Goal: Task Accomplishment & Management: Manage account settings

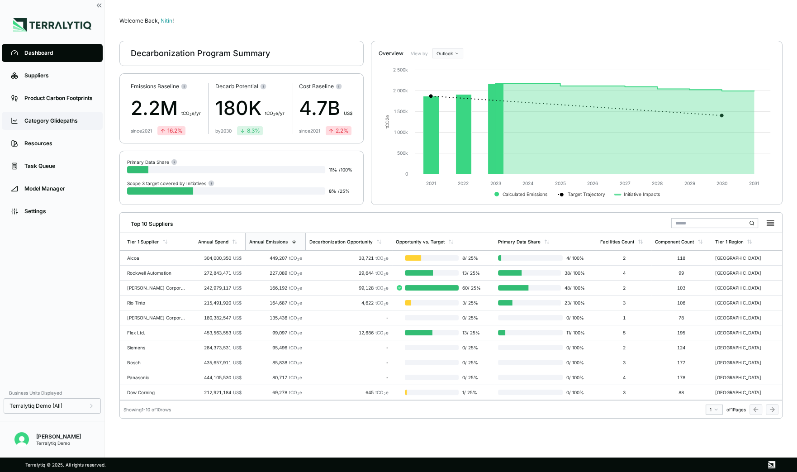
click at [52, 117] on link "Category Glidepaths" at bounding box center [52, 121] width 101 height 18
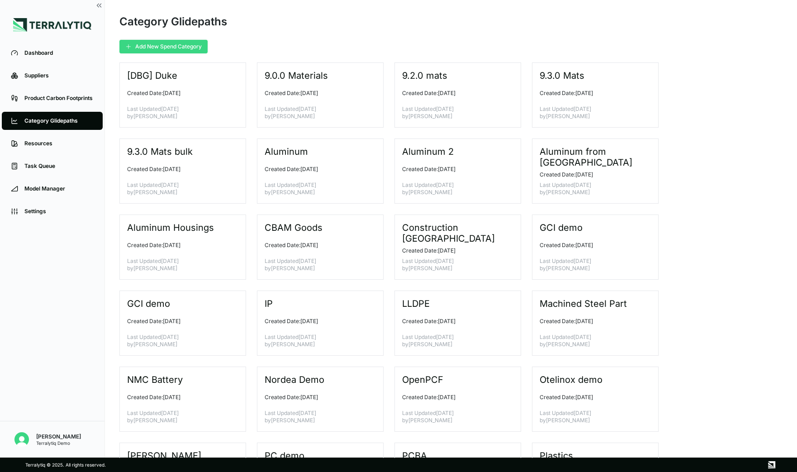
click at [164, 47] on button "Add New Spend Category" at bounding box center [163, 47] width 88 height 14
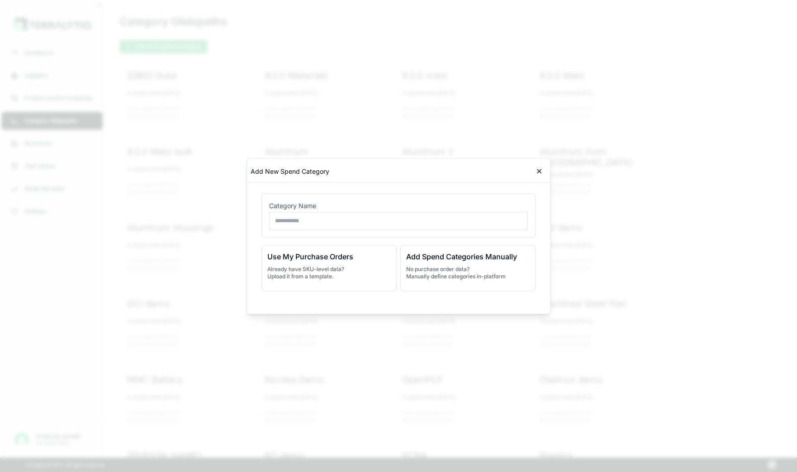
click at [305, 218] on input "text" at bounding box center [398, 221] width 259 height 18
type input "**********"
click at [448, 275] on p "No purchase order data? Manually define categories in-platform" at bounding box center [467, 272] width 123 height 14
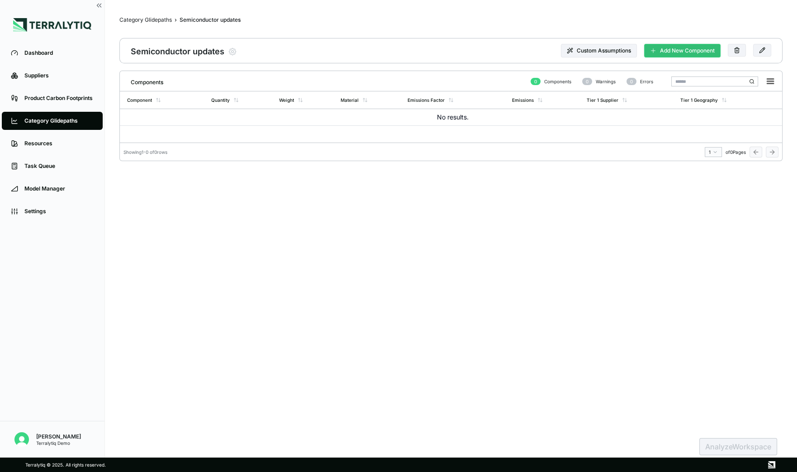
click at [669, 47] on button "Add New Component" at bounding box center [682, 51] width 76 height 14
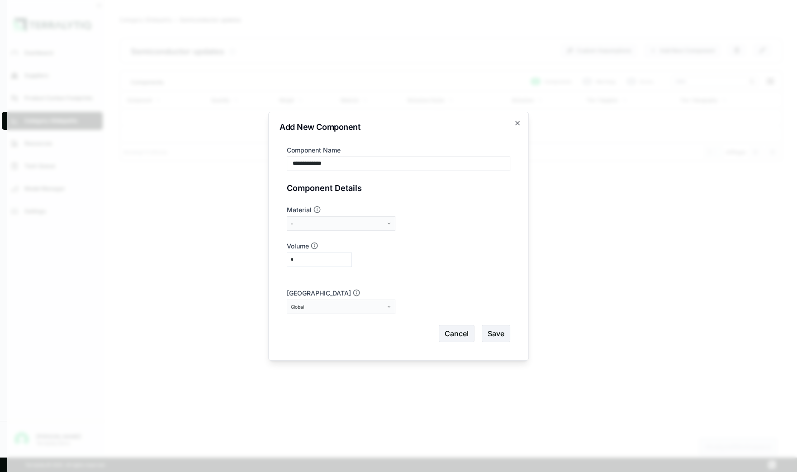
click at [325, 223] on div "-" at bounding box center [338, 223] width 94 height 5
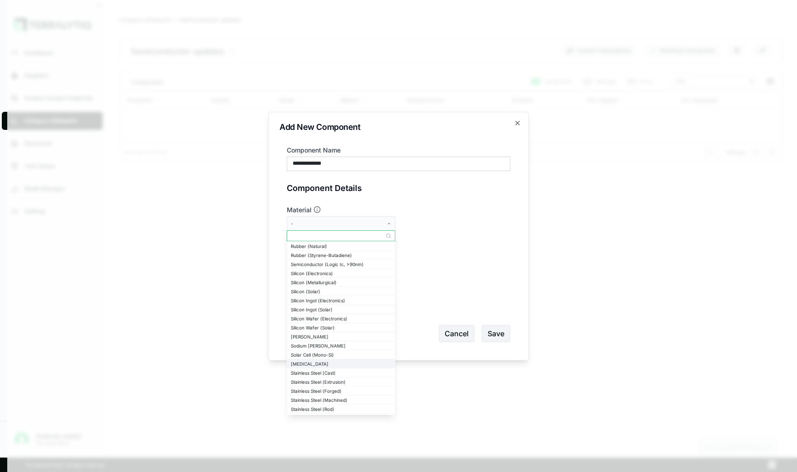
scroll to position [1273, 0]
click at [335, 266] on div "Semiconductor (Logic Ic, >90nm)" at bounding box center [341, 266] width 100 height 5
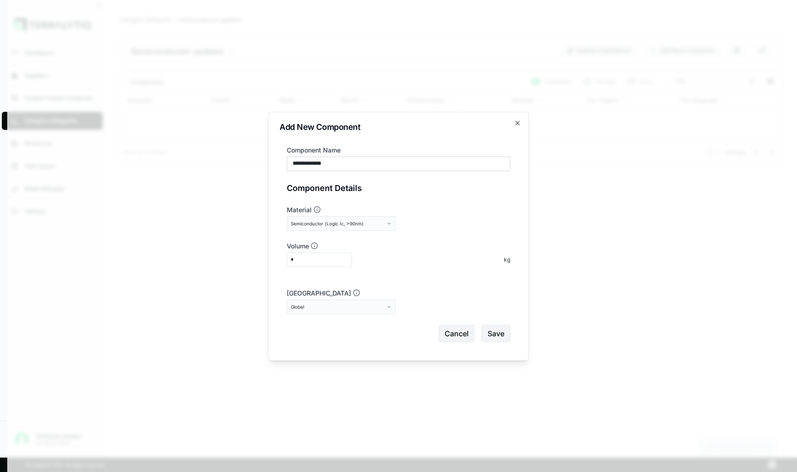
click at [342, 164] on input "**********" at bounding box center [398, 164] width 223 height 14
type input "**********"
click at [362, 303] on button "Global" at bounding box center [341, 306] width 109 height 14
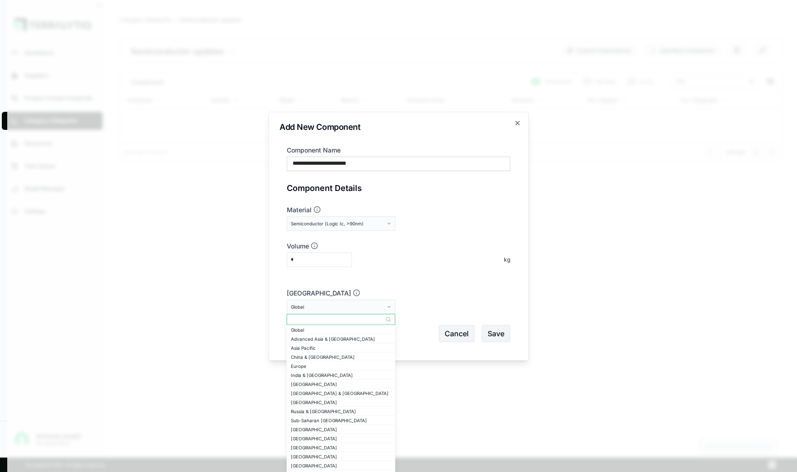
click at [325, 320] on input "text" at bounding box center [341, 319] width 108 height 11
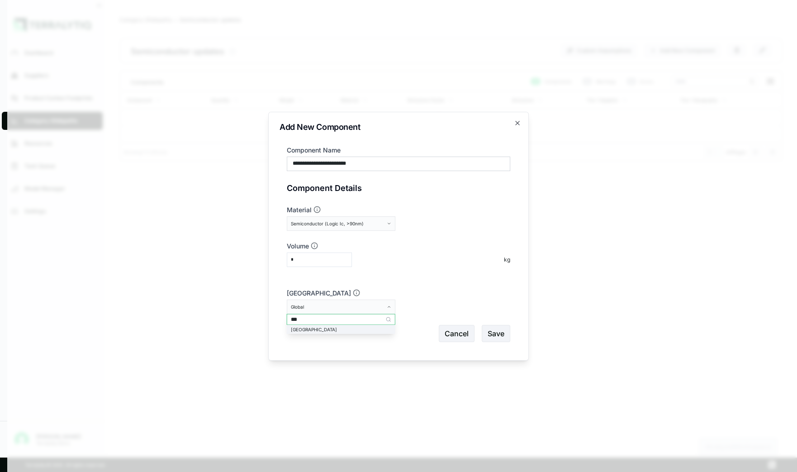
type input "***"
click at [316, 330] on div "Taiwan" at bounding box center [341, 329] width 100 height 5
click at [492, 330] on button "Save" at bounding box center [496, 333] width 28 height 17
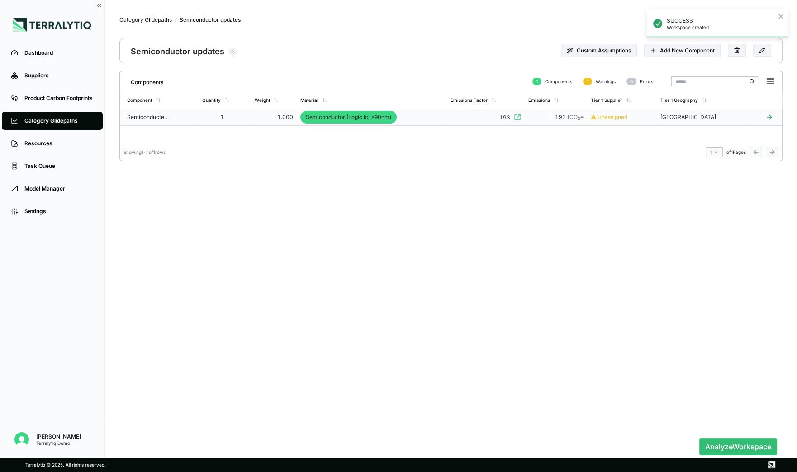
click at [203, 115] on td "1" at bounding box center [225, 117] width 52 height 17
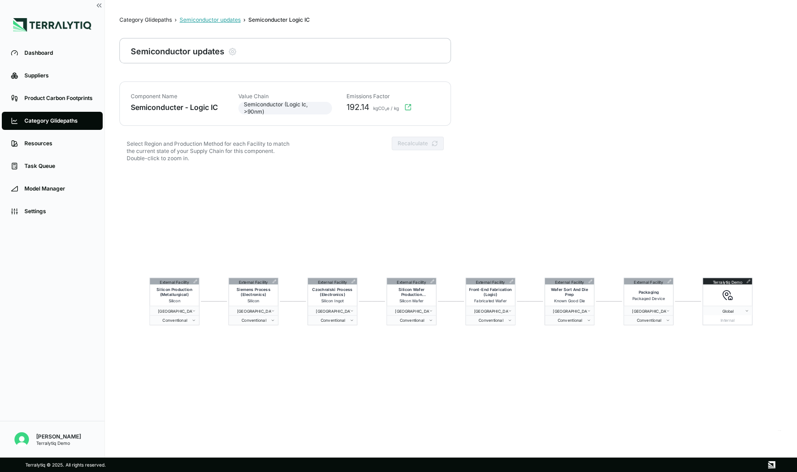
click at [204, 18] on div "Semiconductor updates" at bounding box center [210, 19] width 61 height 7
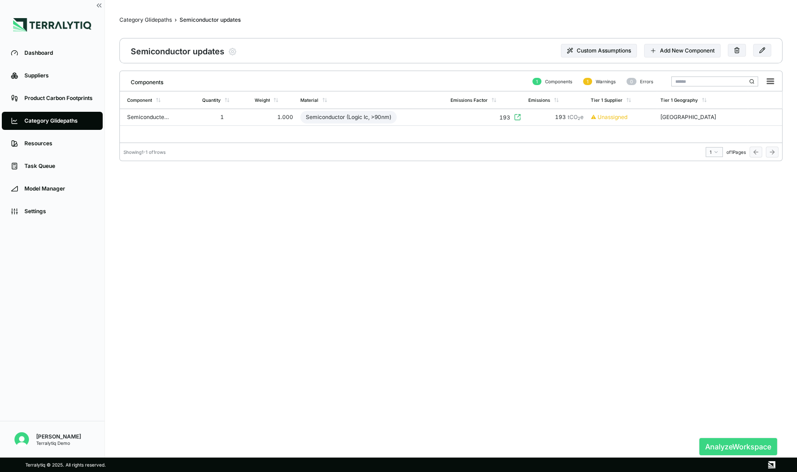
click at [745, 450] on button "Analyze Workspace" at bounding box center [738, 446] width 78 height 17
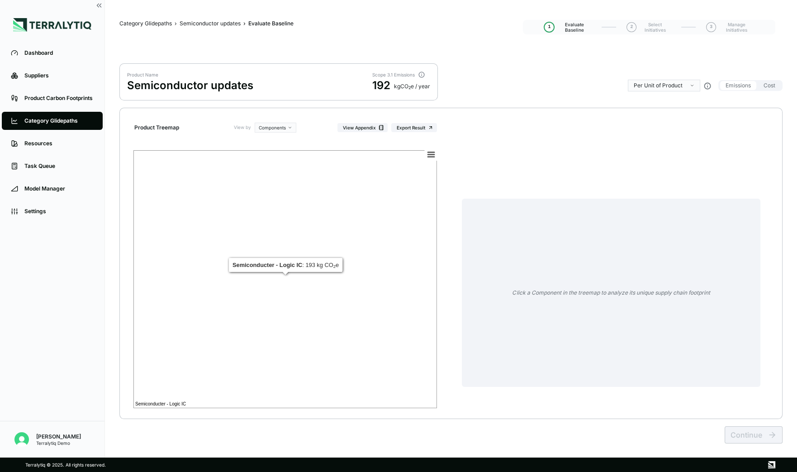
click at [348, 254] on rect at bounding box center [285, 279] width 304 height 258
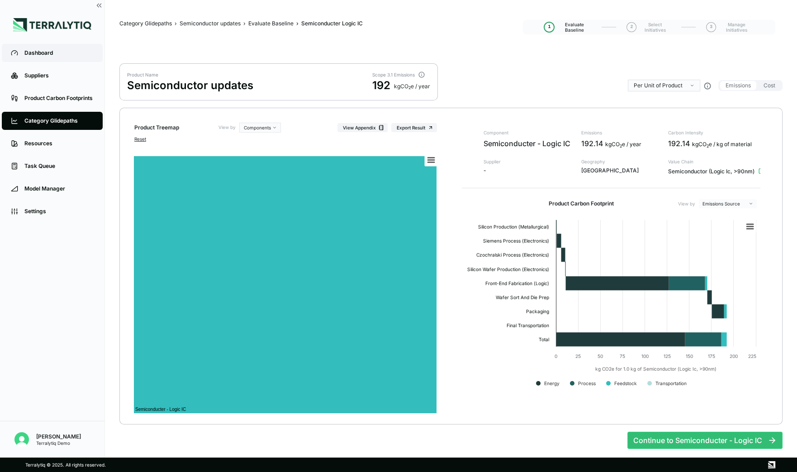
click at [30, 57] on link "Dashboard" at bounding box center [52, 53] width 101 height 18
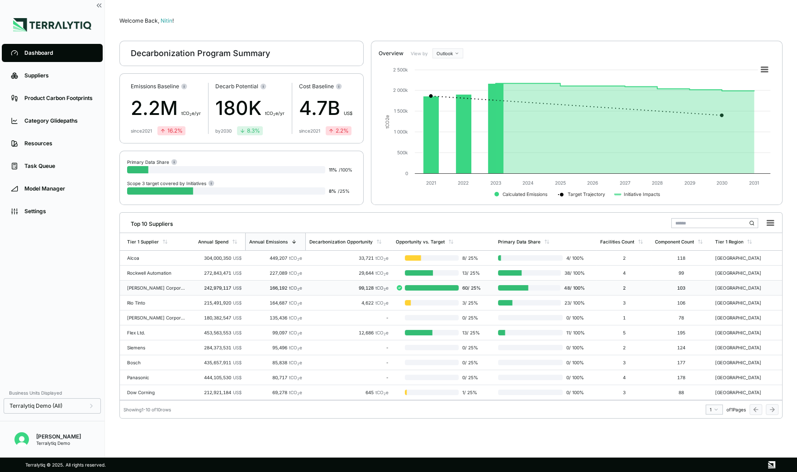
click at [164, 292] on td "[PERSON_NAME] Corporation" at bounding box center [157, 287] width 75 height 15
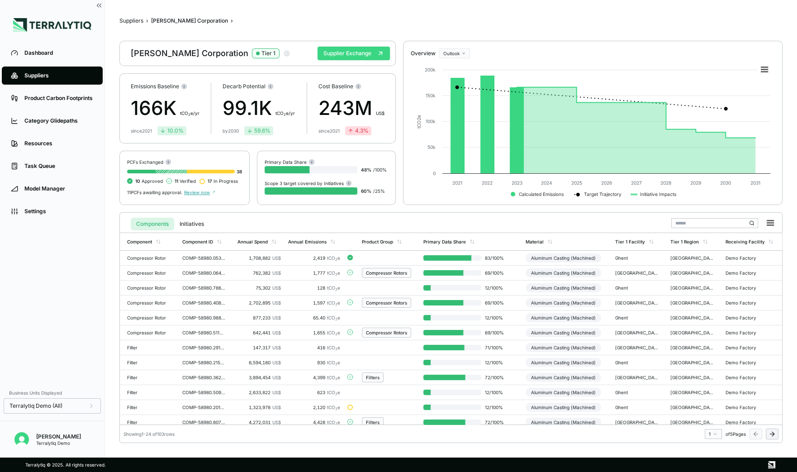
click at [344, 57] on button "Supplier Exchange" at bounding box center [354, 54] width 72 height 14
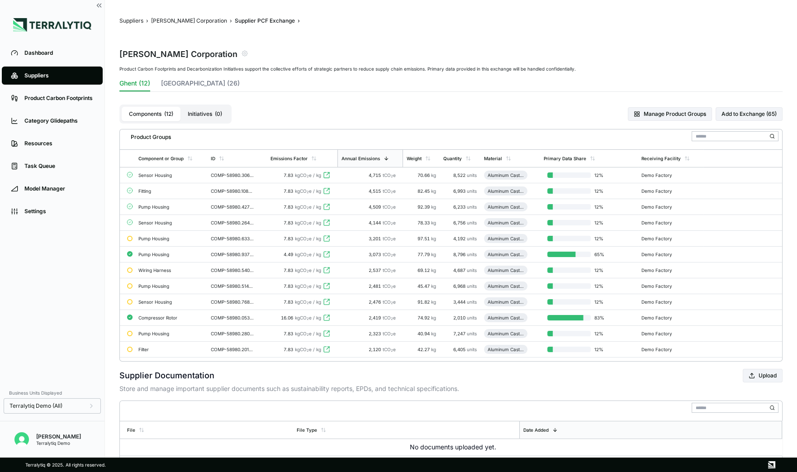
click at [180, 177] on div "Sensor Housing" at bounding box center [170, 174] width 65 height 5
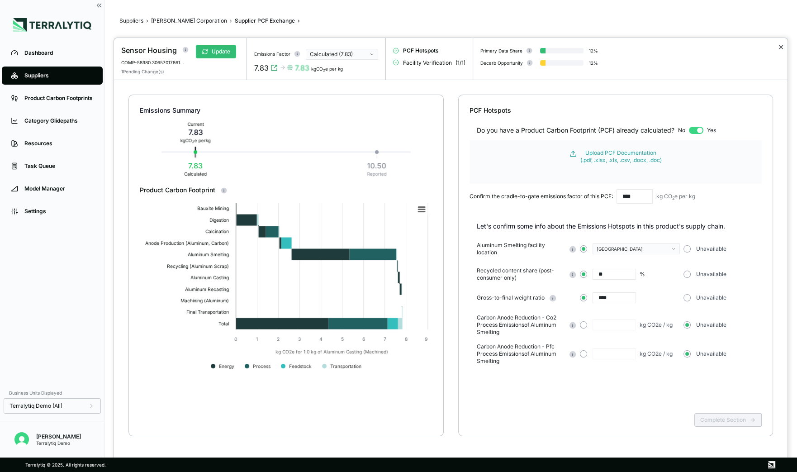
click at [779, 47] on button "✕" at bounding box center [781, 47] width 6 height 11
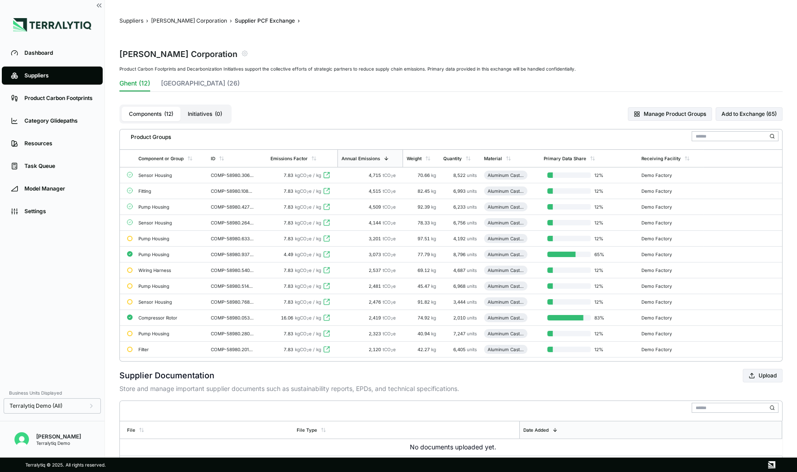
click at [53, 73] on div "Suppliers" at bounding box center [58, 75] width 69 height 7
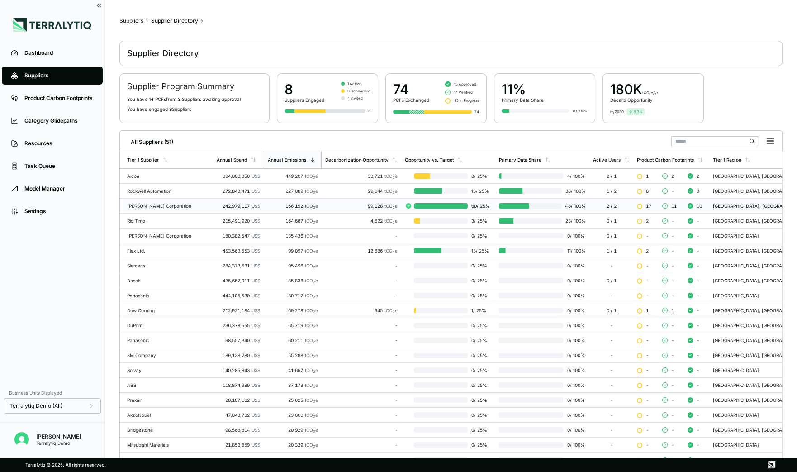
click at [157, 202] on td "[PERSON_NAME] Corporation" at bounding box center [166, 206] width 93 height 15
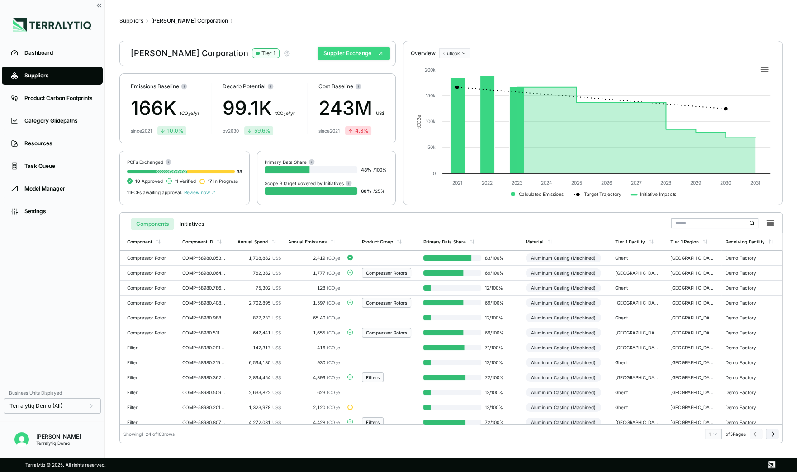
click at [336, 56] on button "Supplier Exchange" at bounding box center [354, 54] width 72 height 14
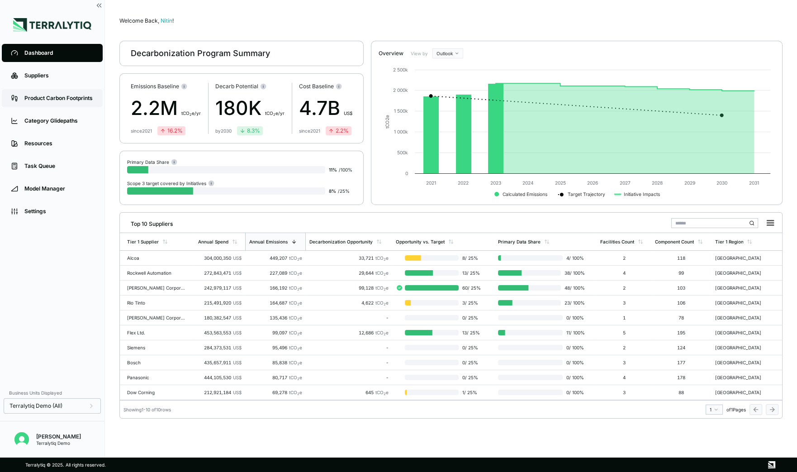
click at [43, 104] on link "Product Carbon Footprints" at bounding box center [52, 98] width 101 height 18
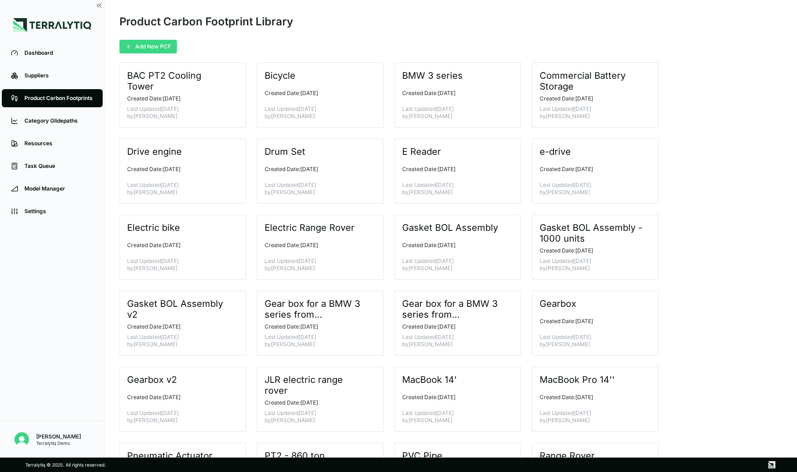
click at [153, 49] on button "Add New PCF" at bounding box center [147, 47] width 57 height 14
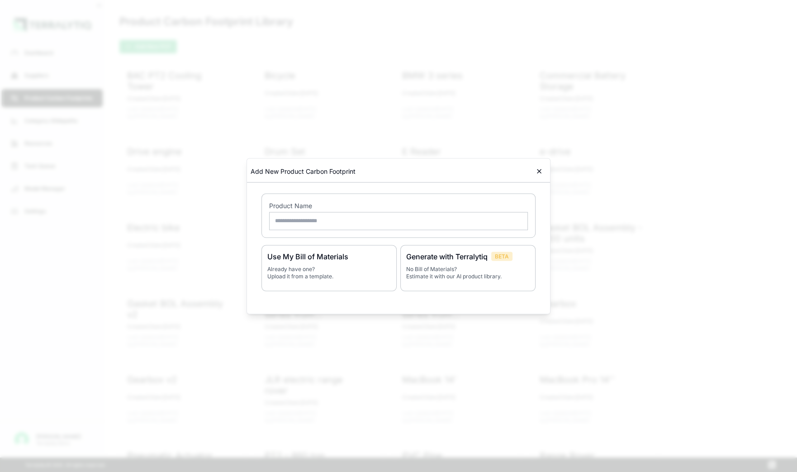
click at [284, 223] on input "text" at bounding box center [398, 221] width 259 height 18
click at [336, 225] on input "text" at bounding box center [398, 221] width 259 height 18
click at [301, 224] on input "text" at bounding box center [398, 221] width 259 height 18
type input "**********"
click at [446, 272] on p "No Bill of Materials? Estimate it with our AI product library." at bounding box center [467, 272] width 123 height 14
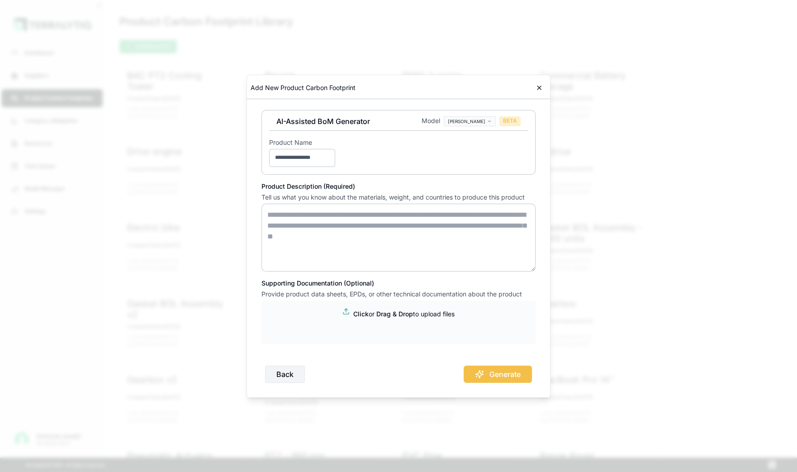
click at [313, 233] on textarea at bounding box center [398, 238] width 274 height 68
type textarea "**********"
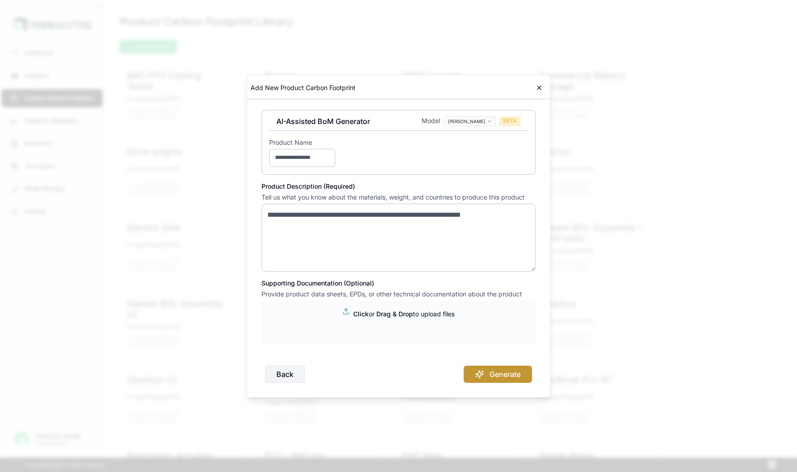
click at [488, 375] on button "Generate" at bounding box center [498, 374] width 68 height 17
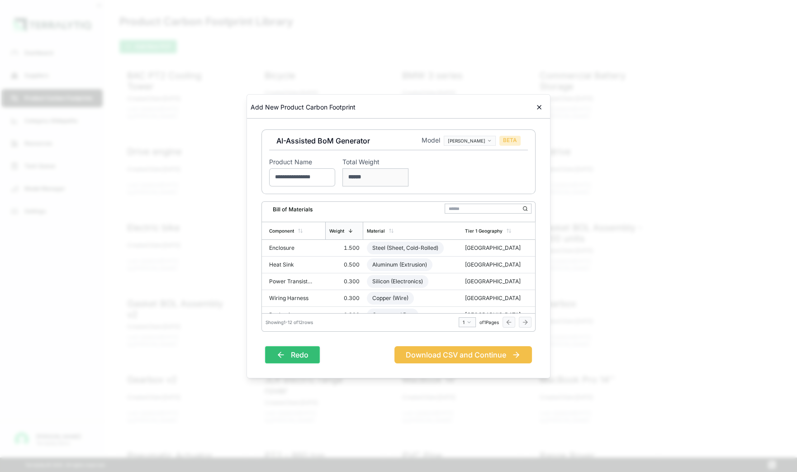
click at [292, 352] on button "Redo" at bounding box center [292, 354] width 55 height 17
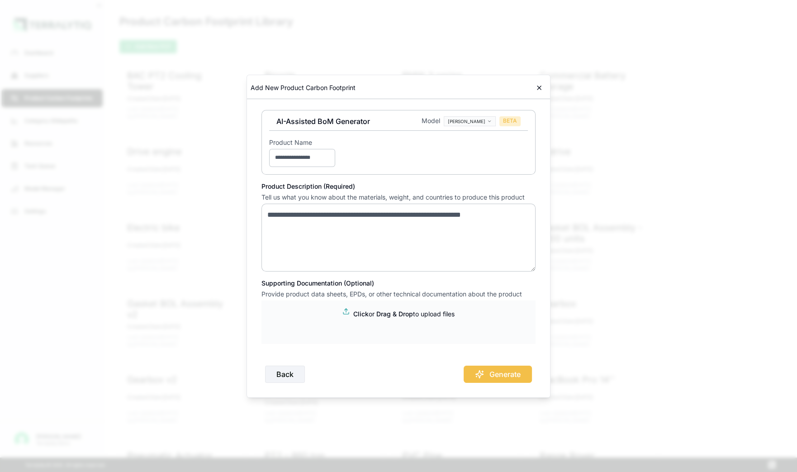
drag, startPoint x: 267, startPoint y: 216, endPoint x: 525, endPoint y: 219, distance: 258.3
click at [526, 219] on textarea "**********" at bounding box center [398, 238] width 274 height 68
click at [488, 372] on button "Generate" at bounding box center [498, 374] width 68 height 17
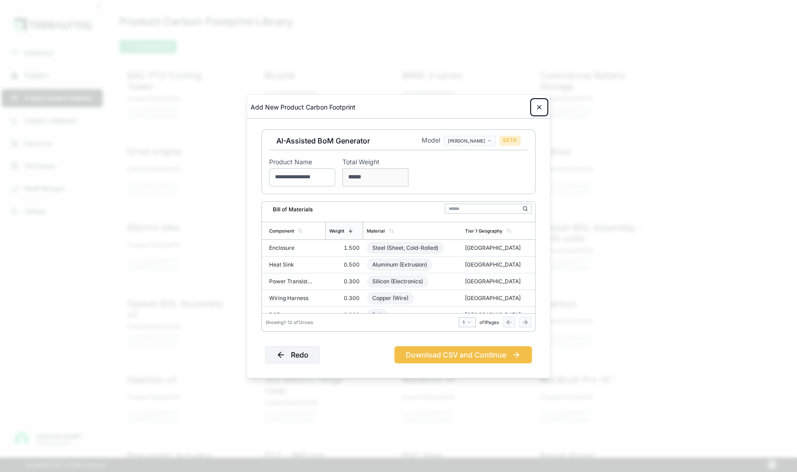
click at [541, 108] on icon at bounding box center [539, 107] width 7 height 7
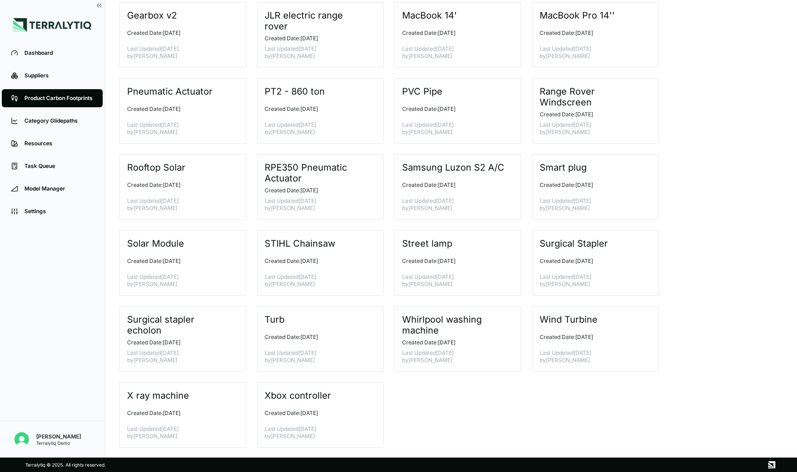
scroll to position [368, 0]
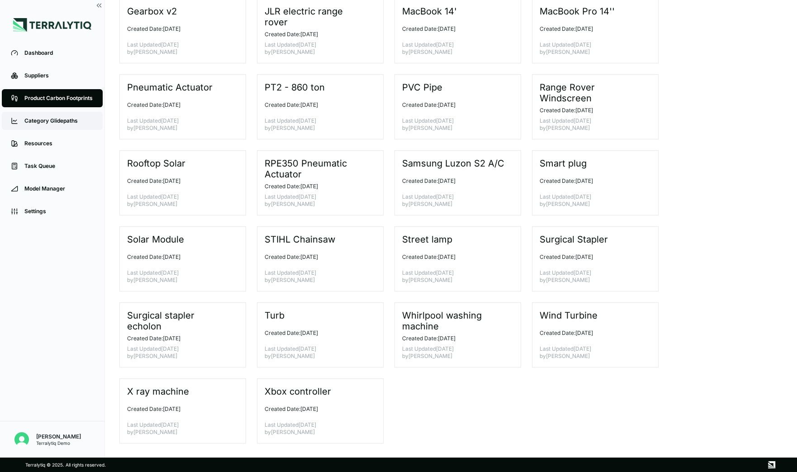
click at [53, 125] on link "Category Glidepaths" at bounding box center [52, 121] width 101 height 18
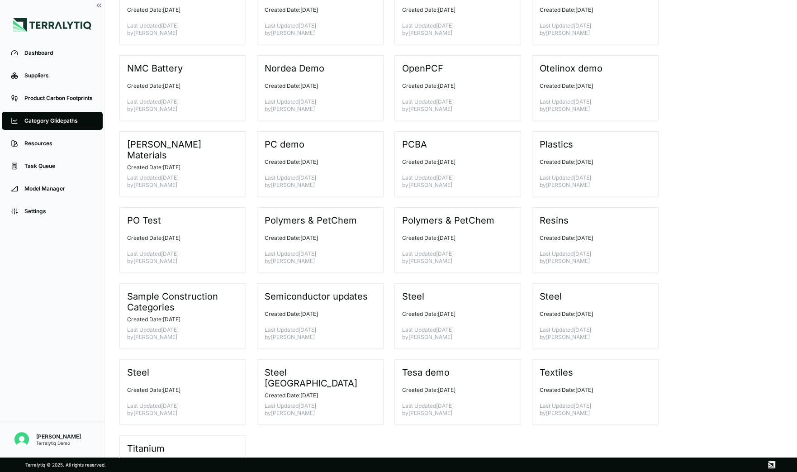
scroll to position [308, 0]
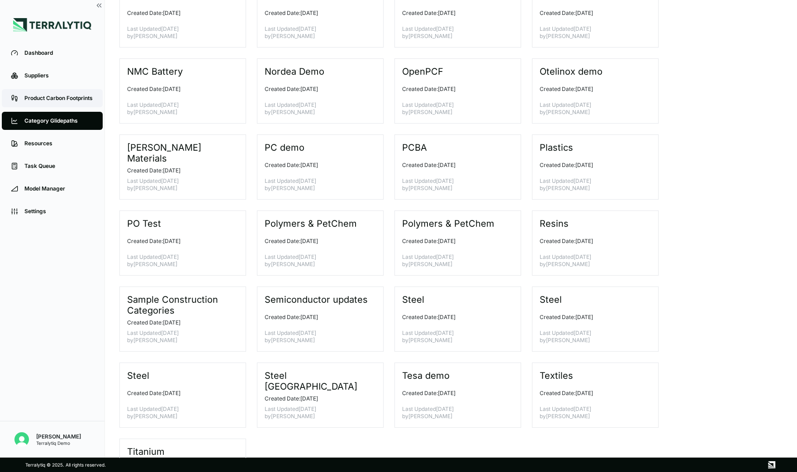
click at [56, 93] on link "Product Carbon Footprints" at bounding box center [52, 98] width 101 height 18
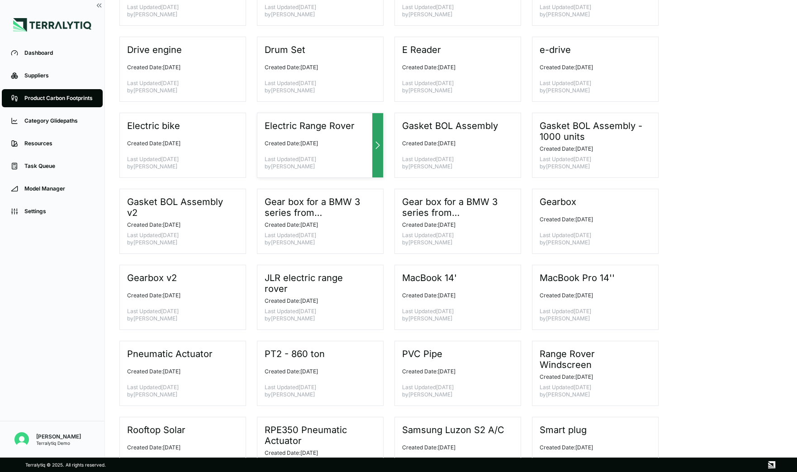
scroll to position [102, 0]
click at [189, 375] on div "Pneumatic Actuator Created Date: [DATE] Last Updated [DATE] by [PERSON_NAME]" at bounding box center [182, 372] width 127 height 65
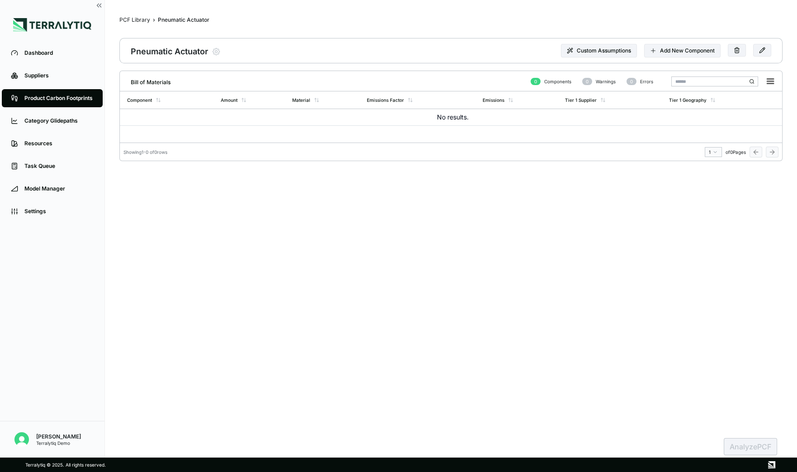
click at [64, 95] on div "Product Carbon Footprints" at bounding box center [58, 98] width 69 height 7
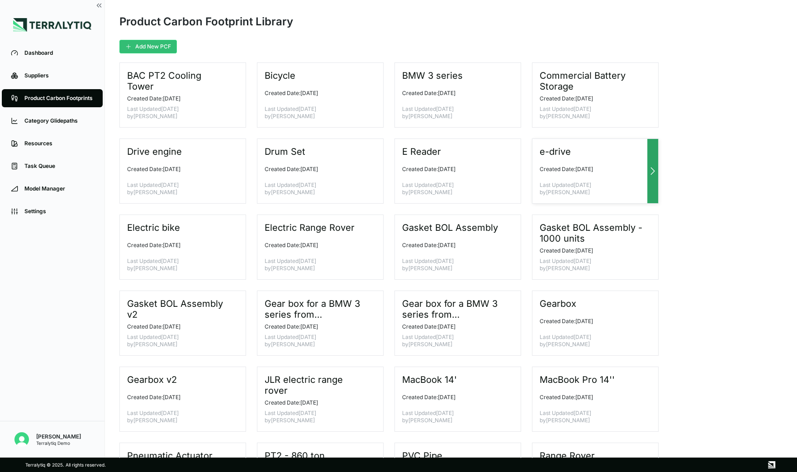
click at [579, 180] on div "e-drive Created Date: [DATE] Last Updated [DATE] by [PERSON_NAME]" at bounding box center [595, 170] width 127 height 65
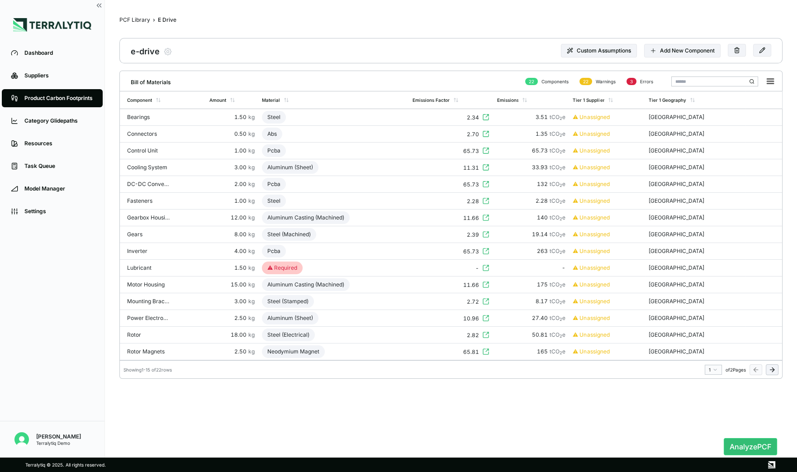
click at [70, 97] on div "Product Carbon Footprints" at bounding box center [58, 98] width 69 height 7
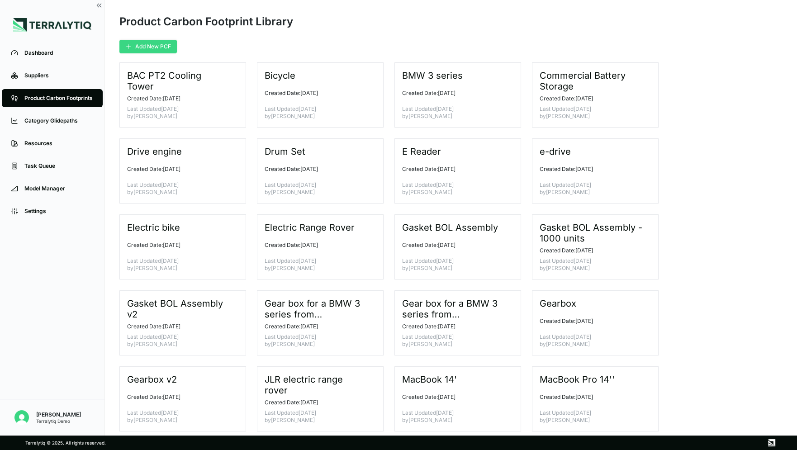
click at [162, 47] on button "Add New PCF" at bounding box center [147, 47] width 57 height 14
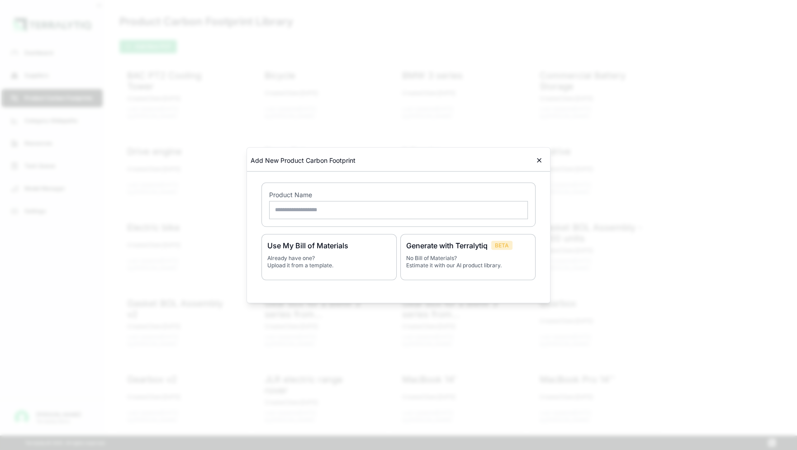
click at [326, 212] on input "text" at bounding box center [398, 210] width 259 height 18
paste input "**********"
type input "**********"
click at [424, 247] on h3 "Generate with Terralytiq" at bounding box center [446, 245] width 81 height 11
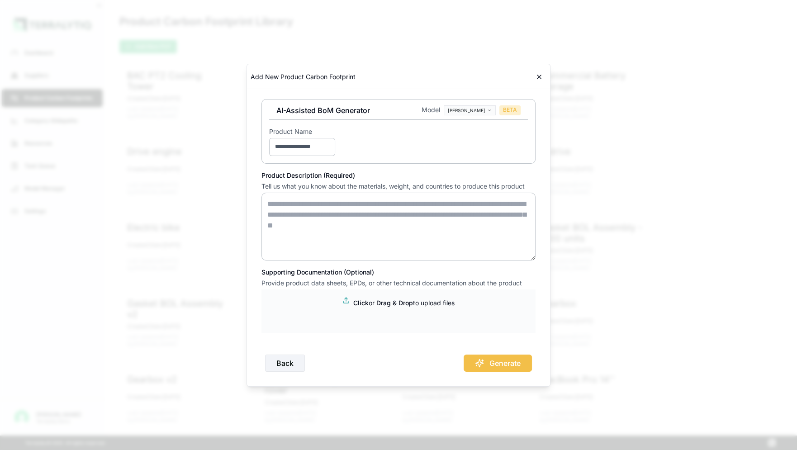
click at [312, 207] on textarea at bounding box center [398, 227] width 274 height 68
paste textarea "**********"
type textarea "**********"
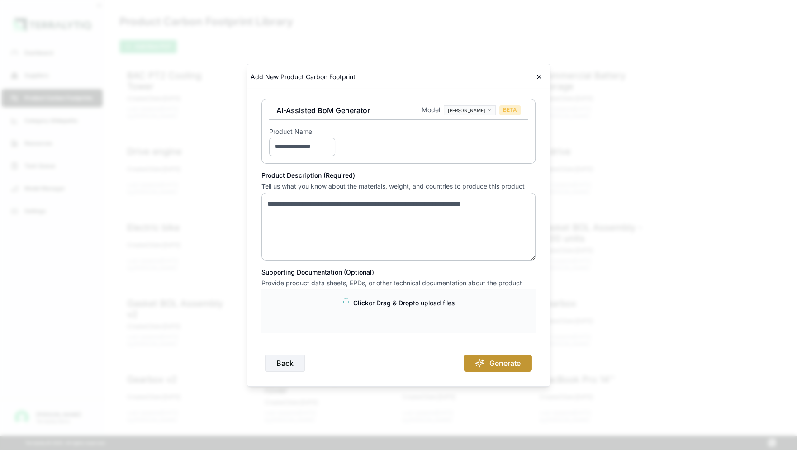
click at [483, 361] on icon "button" at bounding box center [479, 363] width 9 height 9
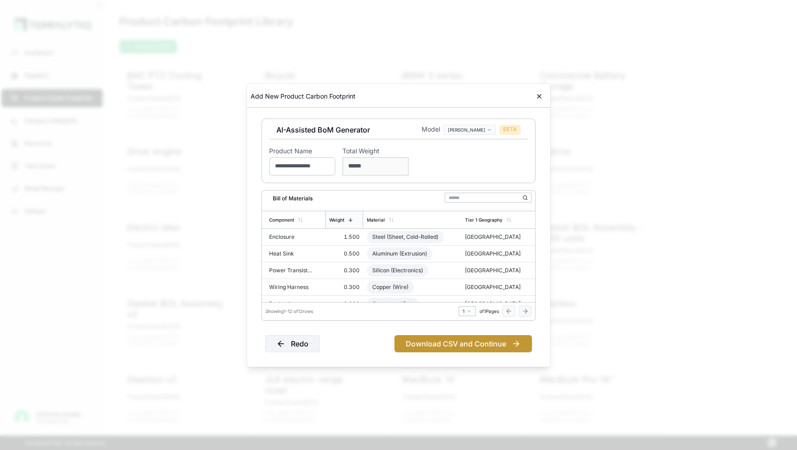
click at [457, 344] on button "Download CSV and Continue" at bounding box center [463, 343] width 138 height 17
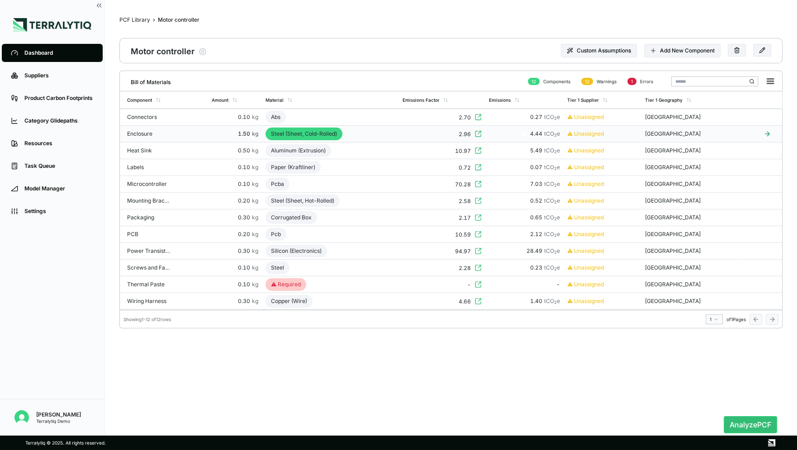
click at [389, 135] on td "Steel (Sheet, Cold-Rolled)" at bounding box center [330, 134] width 137 height 17
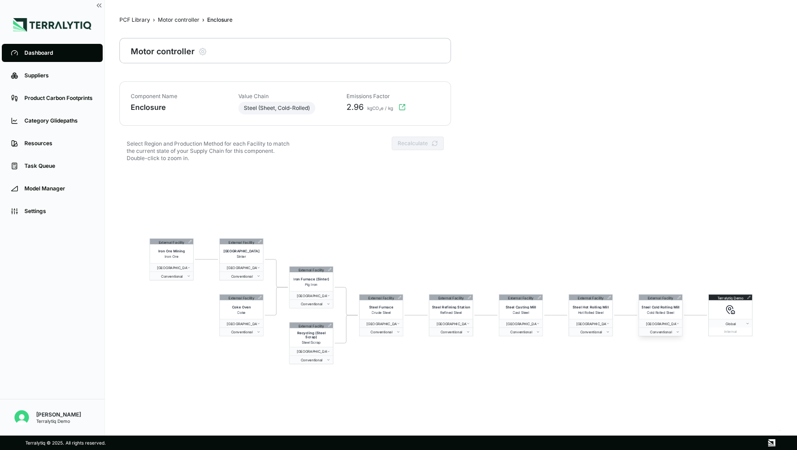
click at [679, 298] on icon at bounding box center [679, 297] width 3 height 3
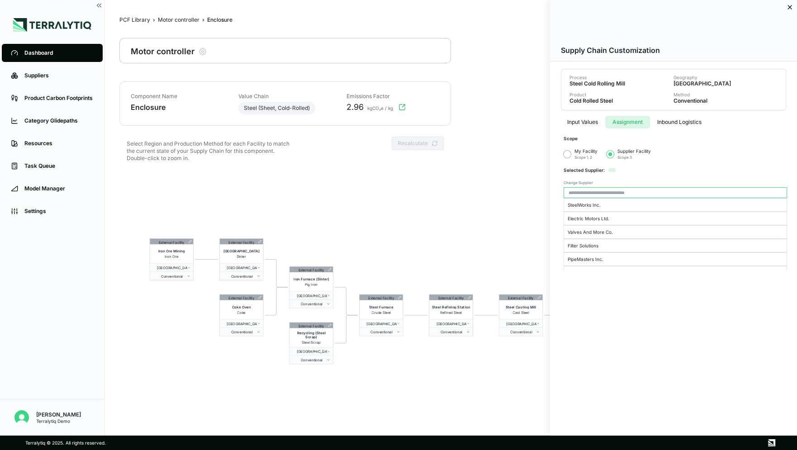
click at [633, 122] on button "Assignment" at bounding box center [627, 122] width 45 height 13
click at [588, 121] on button "Input Values" at bounding box center [582, 122] width 45 height 13
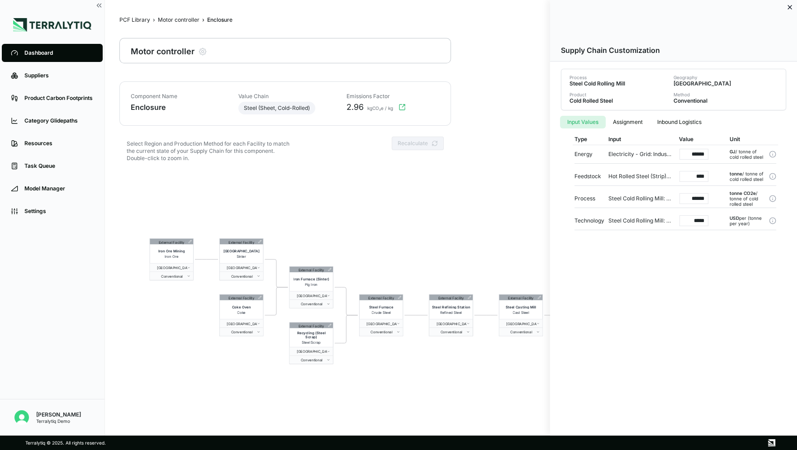
click at [623, 123] on button "Assignment" at bounding box center [628, 122] width 44 height 13
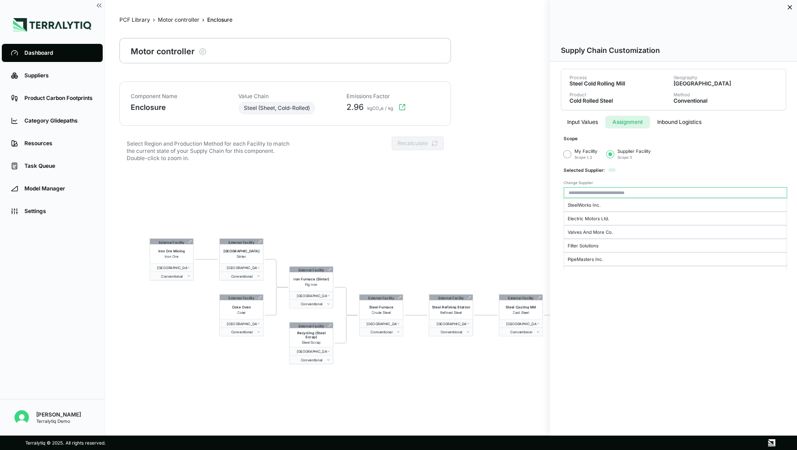
click at [566, 156] on button "button" at bounding box center [567, 154] width 7 height 7
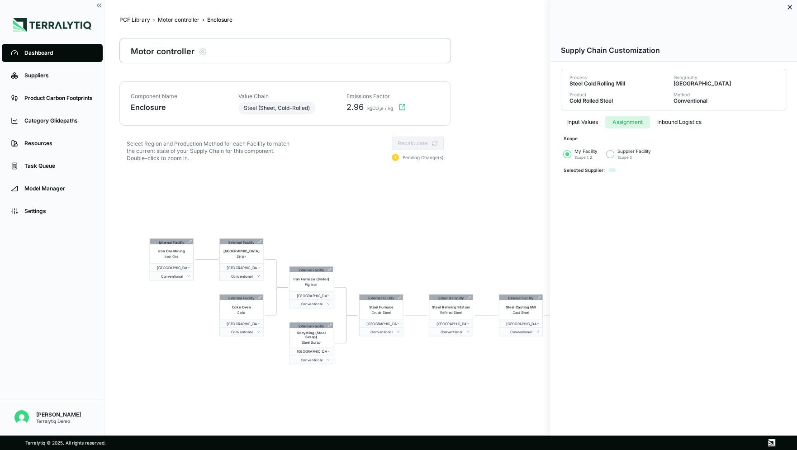
click at [523, 200] on div at bounding box center [398, 225] width 797 height 450
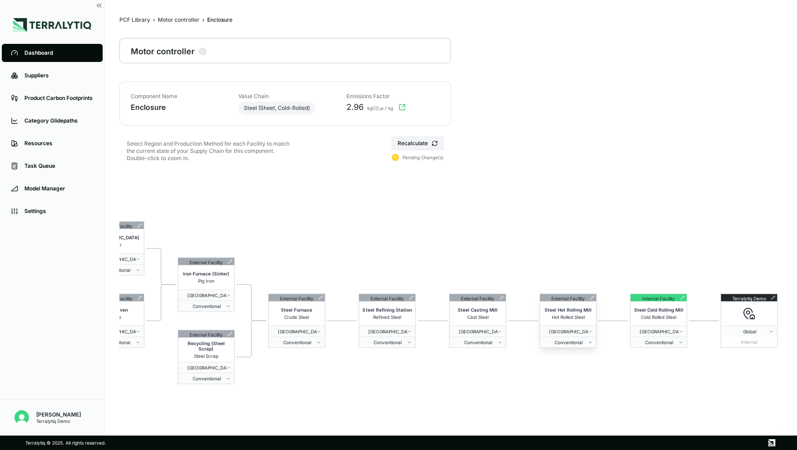
click at [592, 297] on icon at bounding box center [592, 298] width 4 height 4
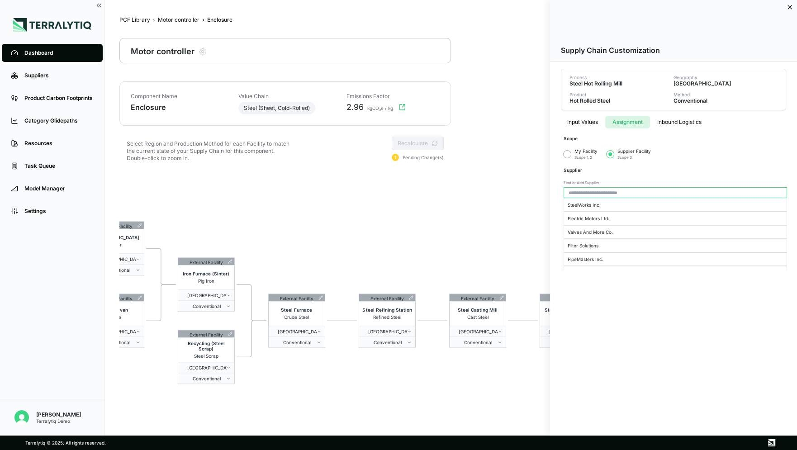
click at [621, 119] on button "Assignment" at bounding box center [627, 122] width 45 height 13
click at [569, 155] on button "button" at bounding box center [567, 154] width 7 height 7
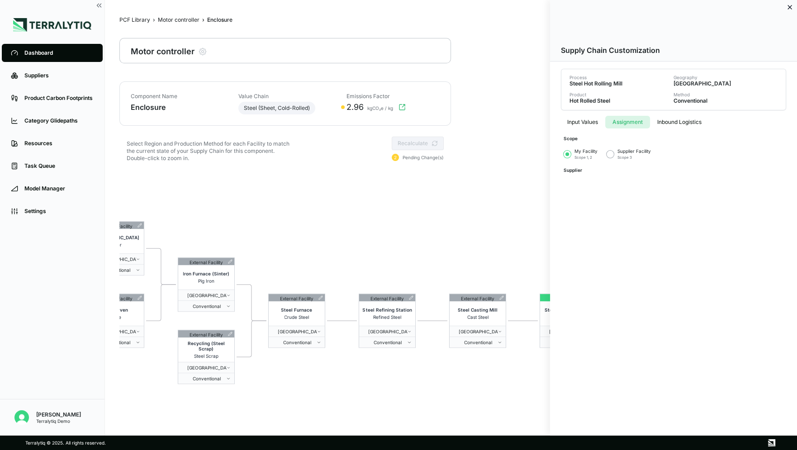
click at [520, 201] on div at bounding box center [398, 225] width 797 height 450
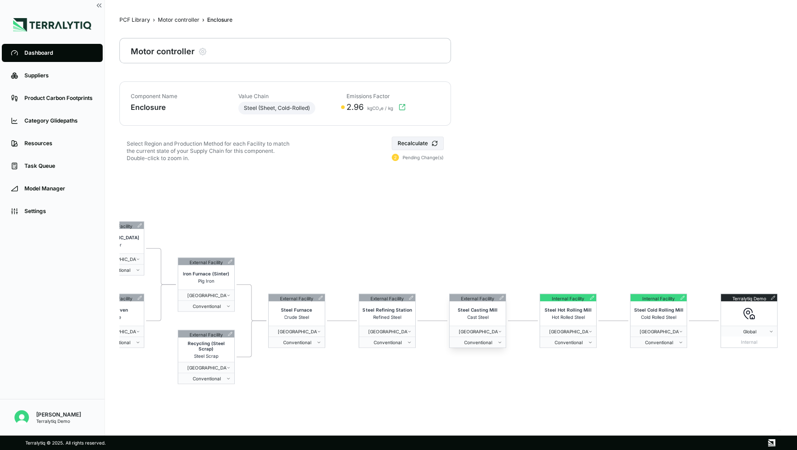
click at [500, 297] on icon at bounding box center [501, 297] width 5 height 5
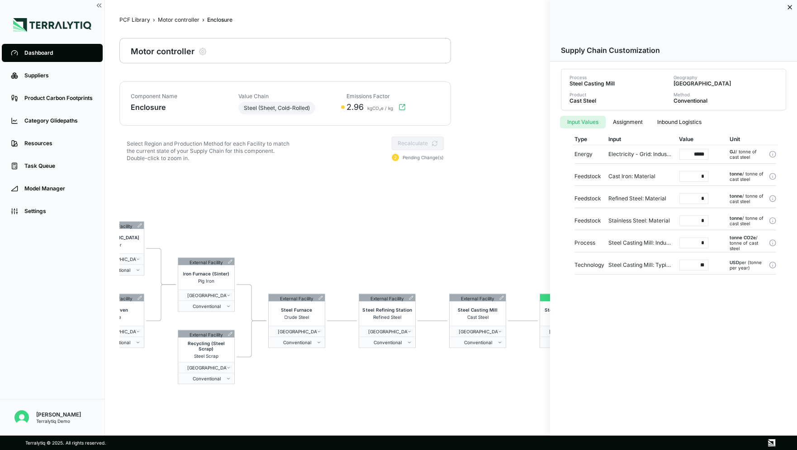
click at [619, 121] on button "Assignment" at bounding box center [628, 122] width 44 height 13
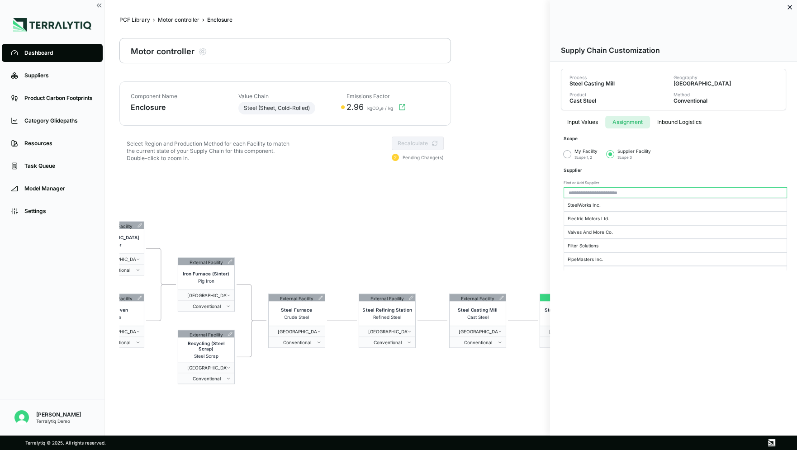
click at [569, 155] on button "button" at bounding box center [567, 154] width 7 height 7
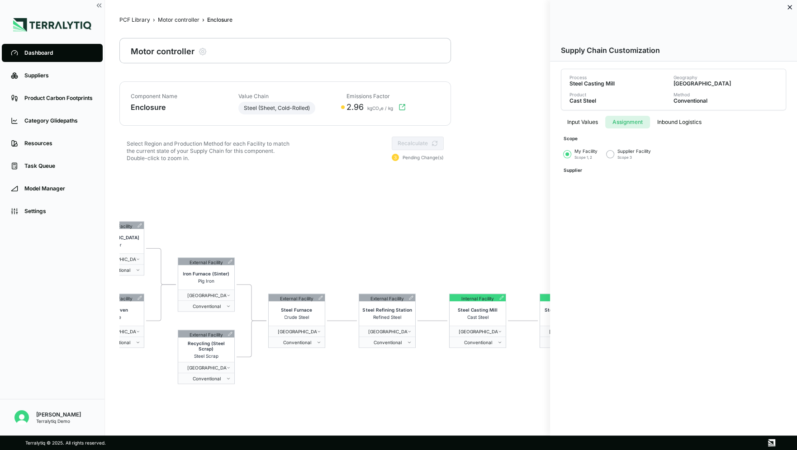
click at [501, 225] on div at bounding box center [398, 225] width 797 height 450
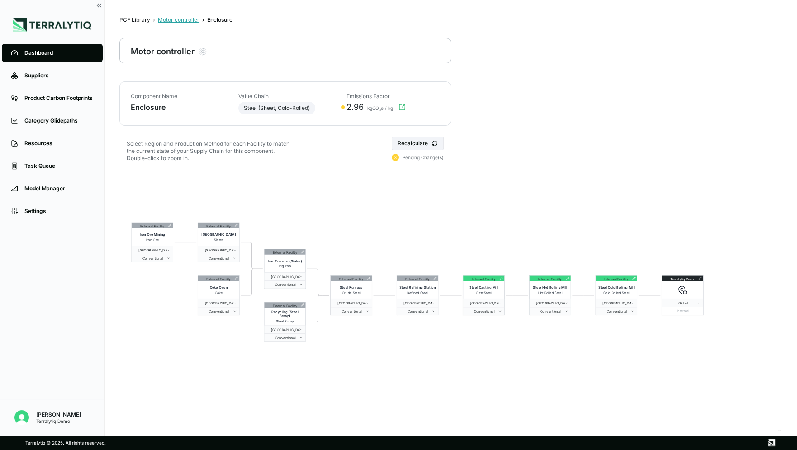
click at [185, 21] on div "Motor controller" at bounding box center [179, 19] width 42 height 7
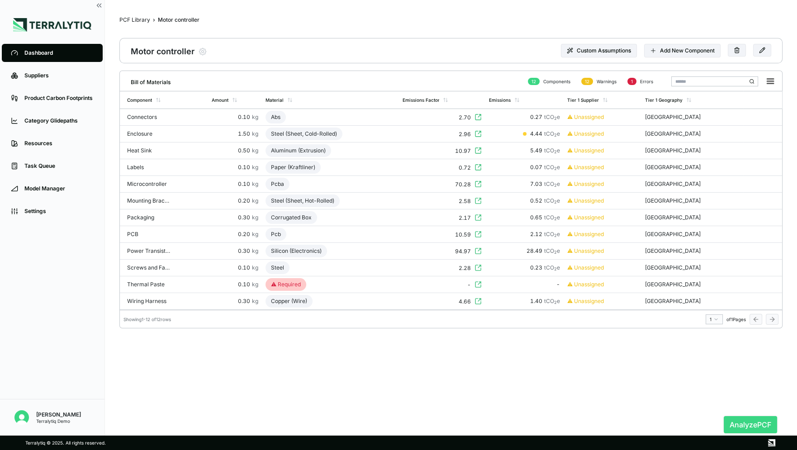
click at [754, 425] on button "Analyze PCF" at bounding box center [750, 424] width 53 height 17
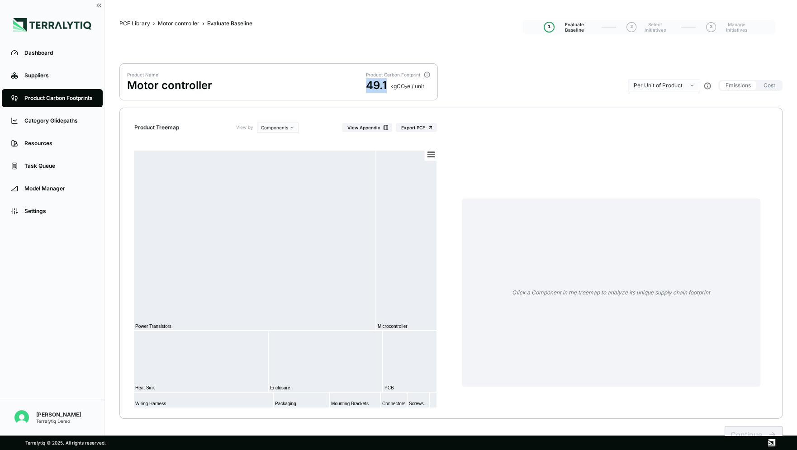
drag, startPoint x: 356, startPoint y: 87, endPoint x: 388, endPoint y: 89, distance: 31.7
click at [388, 89] on div "Product Name Motor controller Product Carbon Footprint 49.1 kg CO 2 e / unit" at bounding box center [278, 81] width 318 height 37
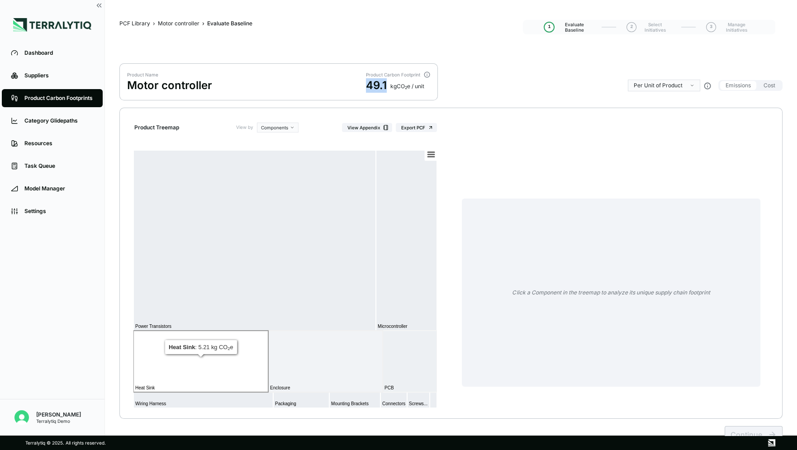
click at [203, 380] on rect at bounding box center [200, 362] width 135 height 62
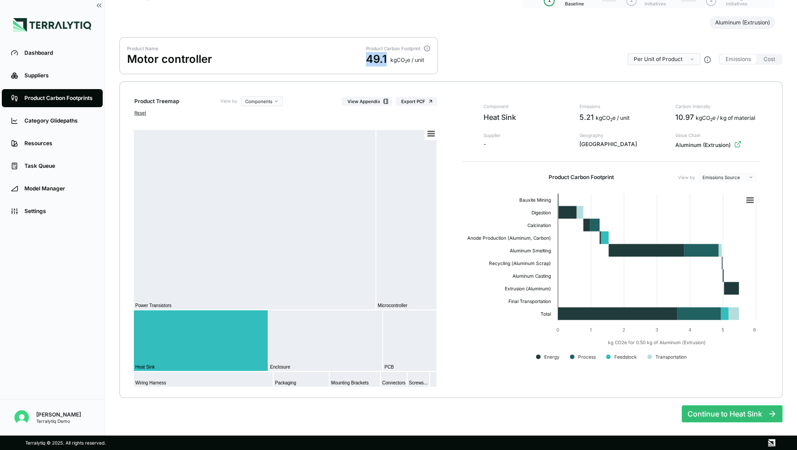
scroll to position [27, 0]
click at [507, 67] on div "Product Name Motor controller Product Carbon Footprint 49.1 kg CO 2 e / unit Pe…" at bounding box center [450, 59] width 663 height 44
click at [711, 211] on div "Scopes" at bounding box center [727, 212] width 53 height 11
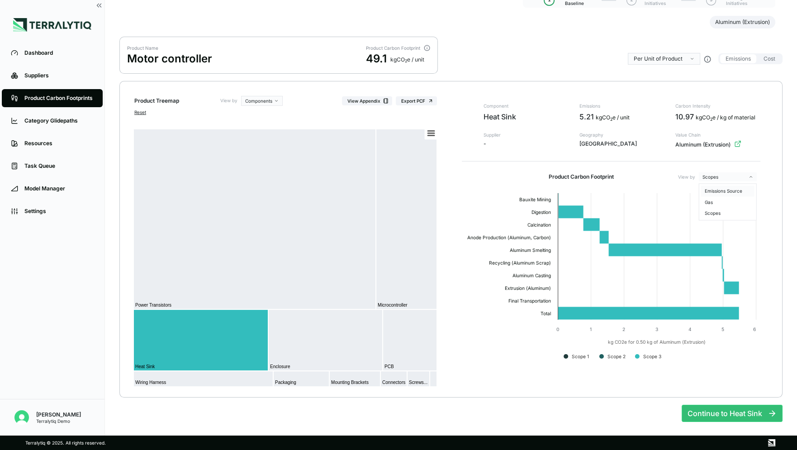
click at [734, 190] on div "Emissions Source" at bounding box center [727, 190] width 53 height 11
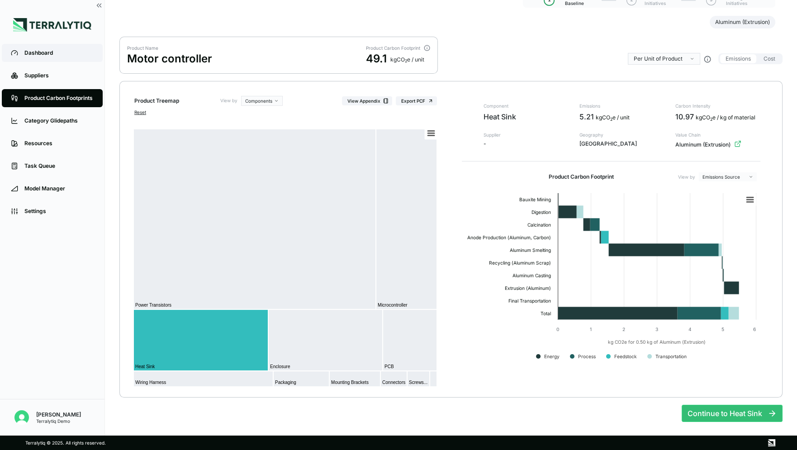
click at [60, 55] on div "Dashboard" at bounding box center [58, 52] width 69 height 7
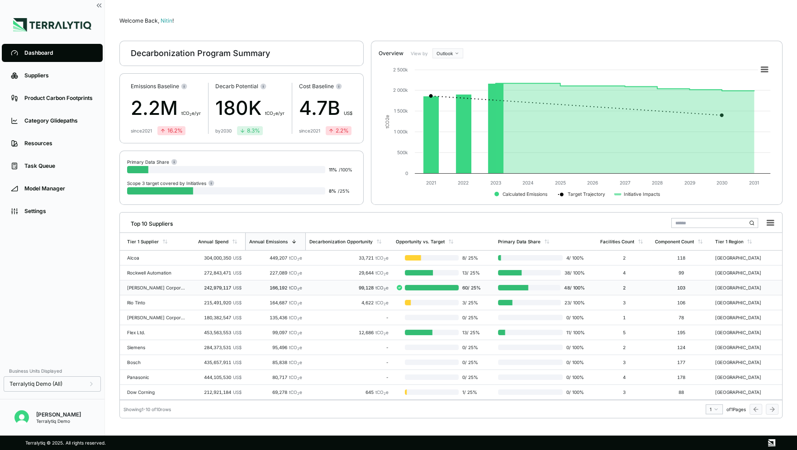
click at [180, 291] on td "[PERSON_NAME] Corporation" at bounding box center [157, 287] width 75 height 15
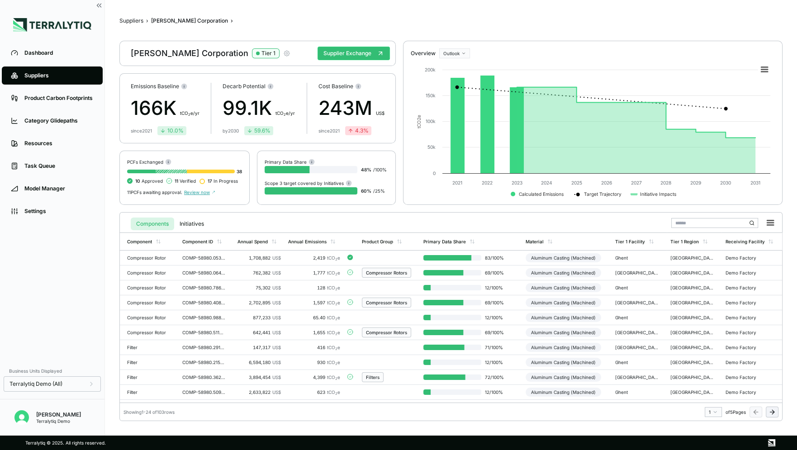
click at [284, 54] on icon "button" at bounding box center [286, 53] width 5 height 5
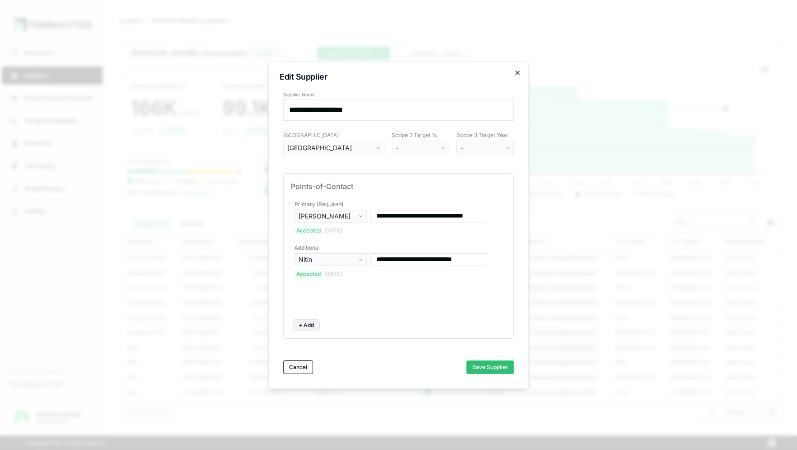
click at [519, 72] on icon "button" at bounding box center [517, 72] width 7 height 7
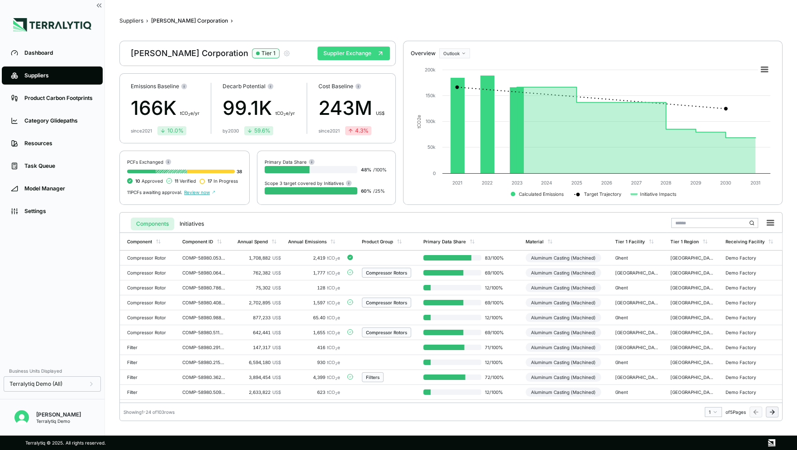
click at [360, 56] on button "Supplier Exchange" at bounding box center [354, 54] width 72 height 14
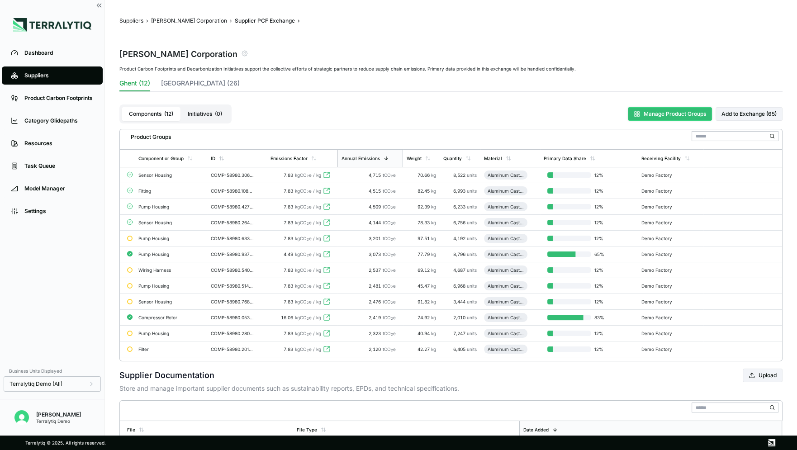
click at [666, 114] on button "Manage Product Groups" at bounding box center [670, 114] width 84 height 14
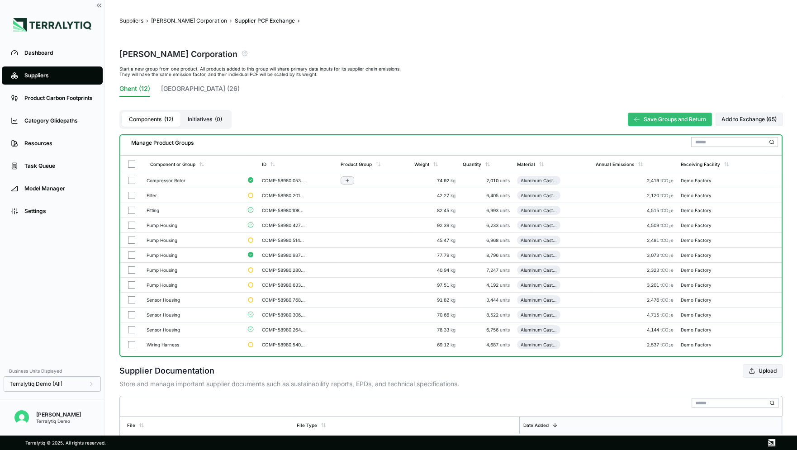
click at [132, 180] on button "button" at bounding box center [131, 180] width 7 height 7
click at [132, 192] on button "button" at bounding box center [131, 195] width 7 height 7
click at [132, 209] on button "button" at bounding box center [131, 210] width 7 height 7
click at [132, 224] on button "button" at bounding box center [131, 225] width 7 height 7
click at [132, 243] on button "button" at bounding box center [131, 240] width 7 height 7
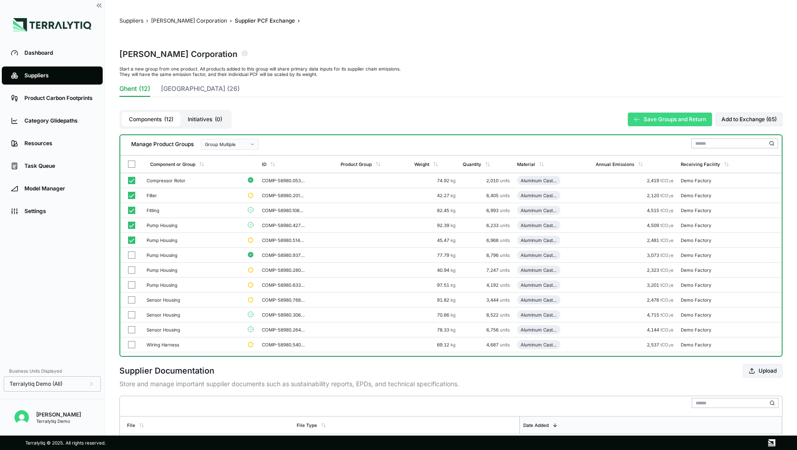
click at [641, 117] on button "Save Groups and Return" at bounding box center [670, 120] width 84 height 14
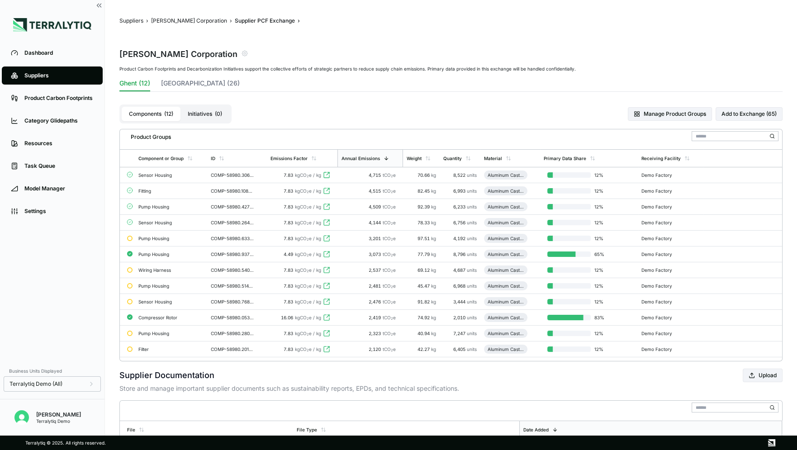
click at [159, 175] on div "Sensor Housing" at bounding box center [170, 174] width 65 height 5
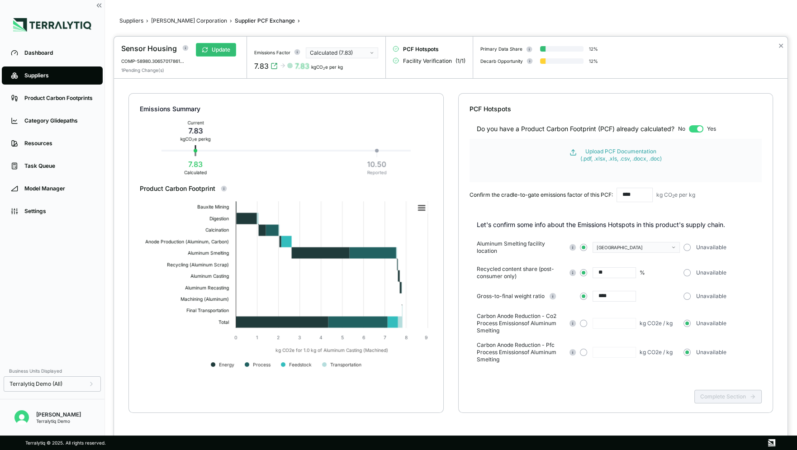
click at [370, 54] on icon "button" at bounding box center [372, 53] width 5 height 5
click at [365, 55] on div "Calculated (7.83)" at bounding box center [339, 52] width 58 height 7
click at [634, 193] on input "****" at bounding box center [635, 195] width 36 height 14
click at [367, 49] on div "Calculated (7.83)" at bounding box center [339, 52] width 58 height 7
click at [370, 51] on icon "button" at bounding box center [372, 53] width 5 height 5
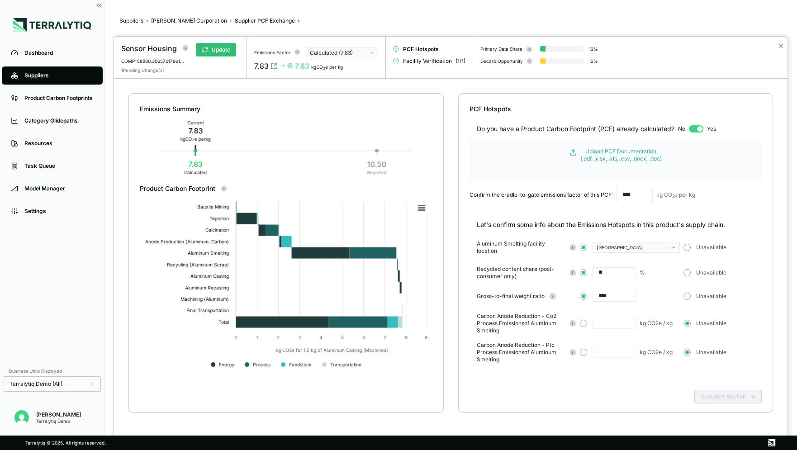
click at [699, 127] on button "button" at bounding box center [696, 128] width 14 height 7
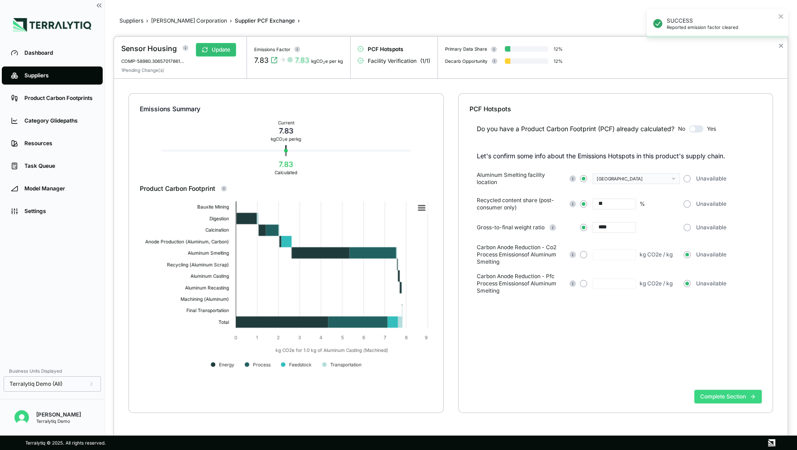
click at [715, 390] on button "Complete Section" at bounding box center [727, 397] width 67 height 14
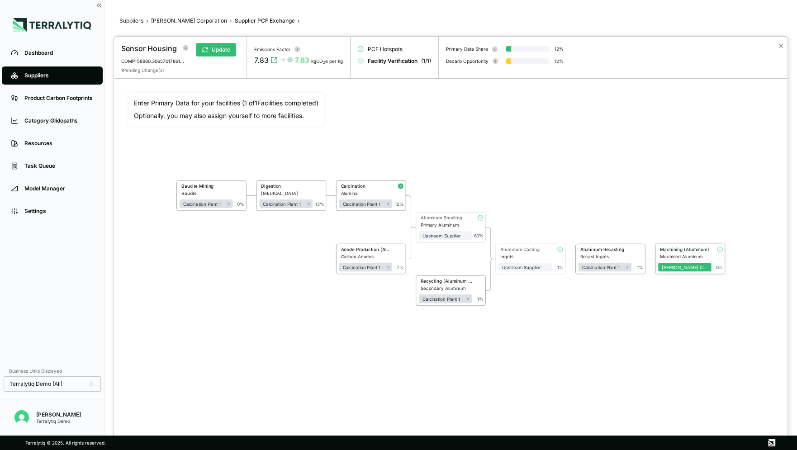
click at [686, 254] on div "Machined Aluminum" at bounding box center [686, 256] width 52 height 5
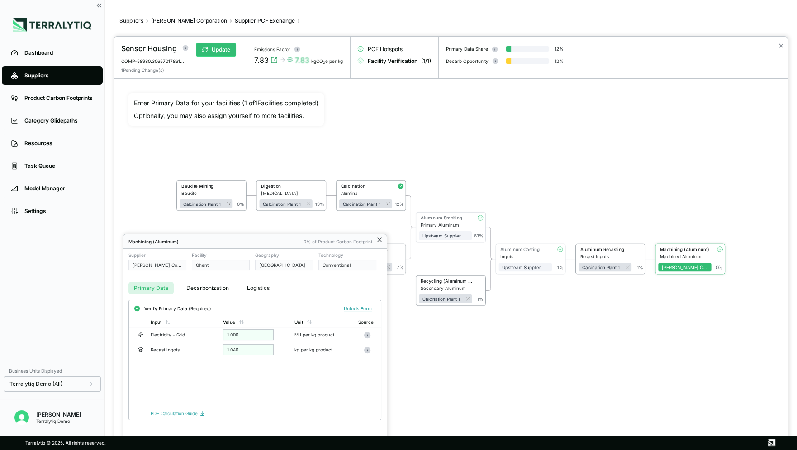
click at [380, 240] on icon at bounding box center [380, 240] width 4 height 4
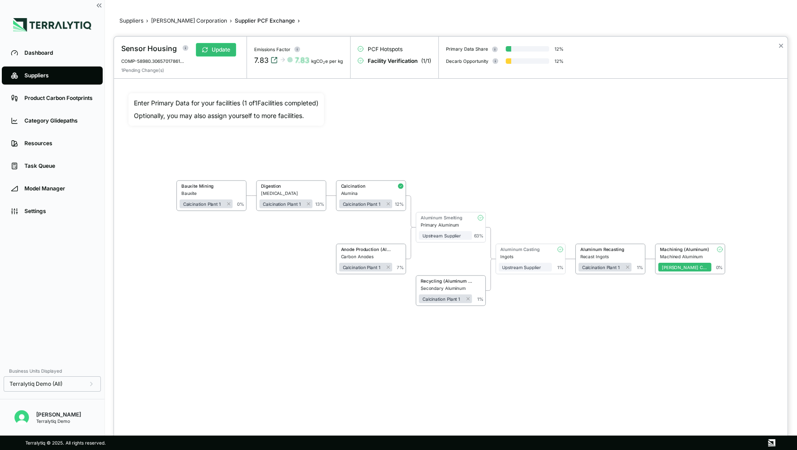
click at [274, 60] on icon "View audit trail" at bounding box center [274, 60] width 7 height 7
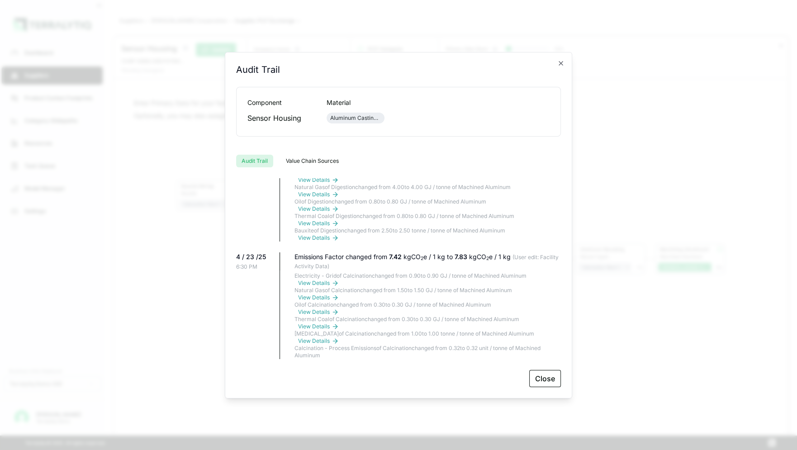
scroll to position [197, 0]
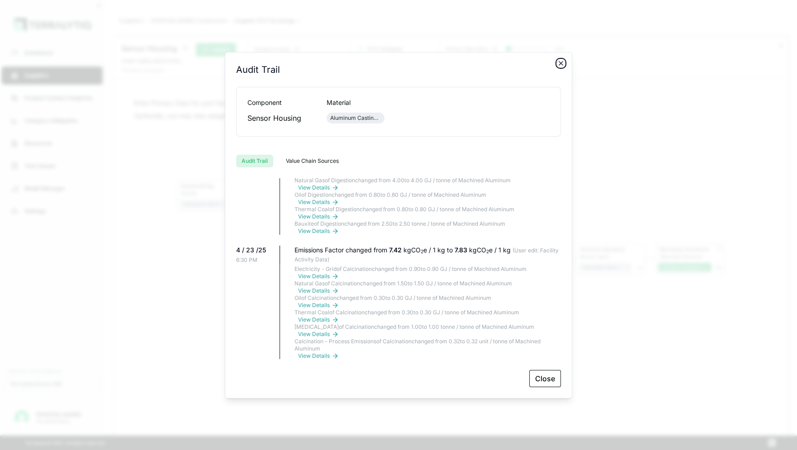
click at [561, 65] on icon "button" at bounding box center [560, 63] width 7 height 7
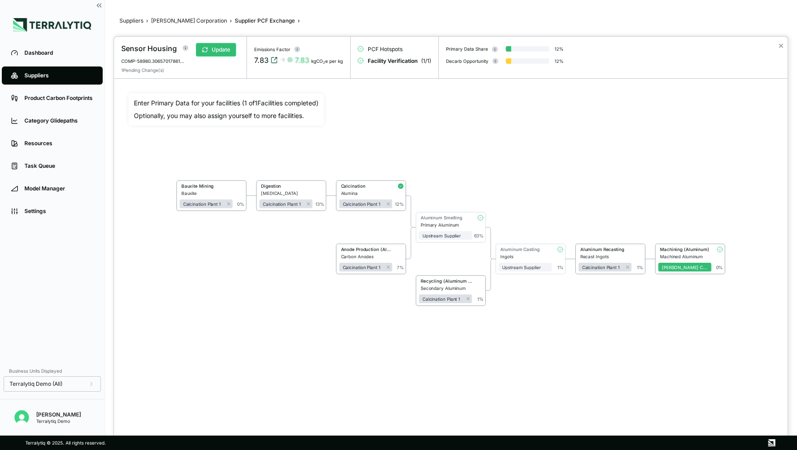
click at [274, 61] on icon "View audit trail" at bounding box center [274, 60] width 7 height 7
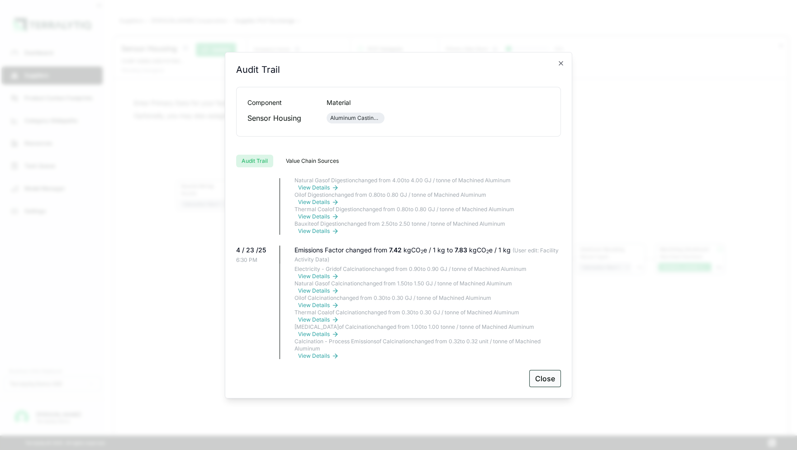
click at [544, 375] on button "Close" at bounding box center [545, 378] width 32 height 17
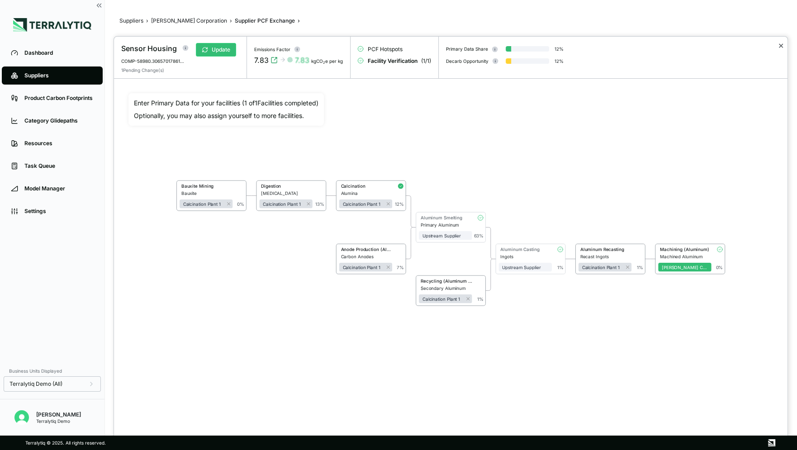
click at [782, 43] on button "✕" at bounding box center [781, 45] width 6 height 11
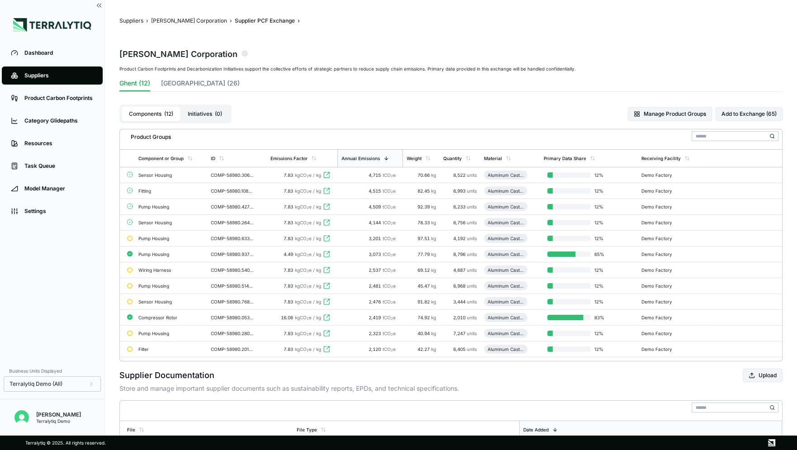
click at [44, 71] on link "Suppliers" at bounding box center [52, 75] width 101 height 18
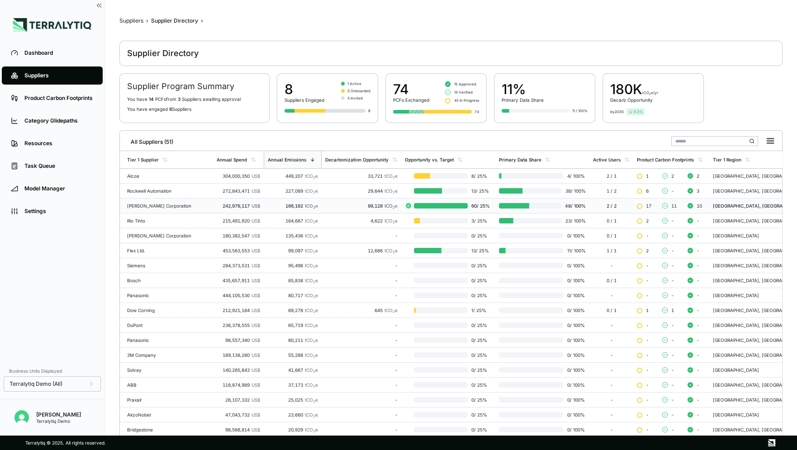
click at [671, 206] on span "11" at bounding box center [673, 205] width 5 height 5
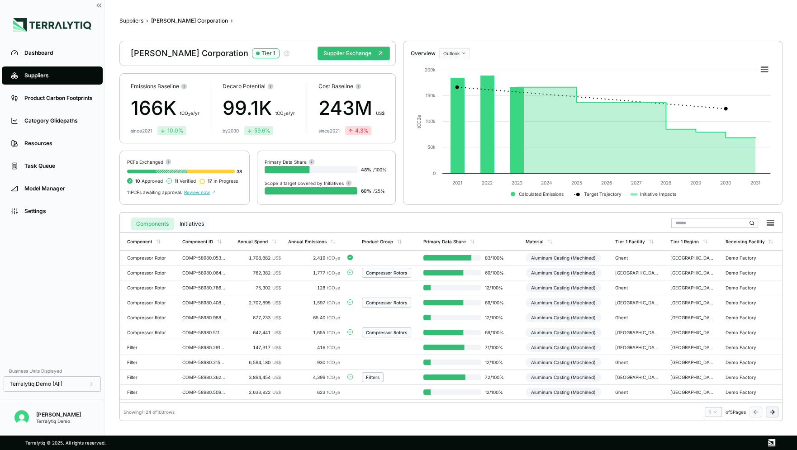
click at [186, 226] on button "Initiatives" at bounding box center [191, 224] width 35 height 13
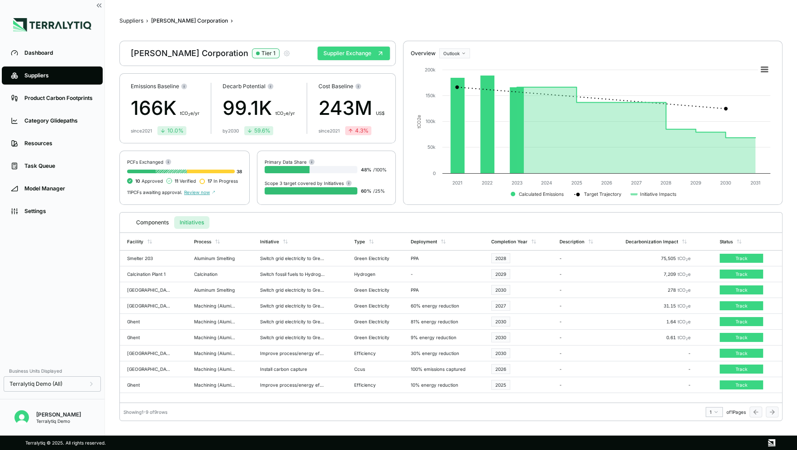
click at [341, 52] on button "Supplier Exchange" at bounding box center [354, 54] width 72 height 14
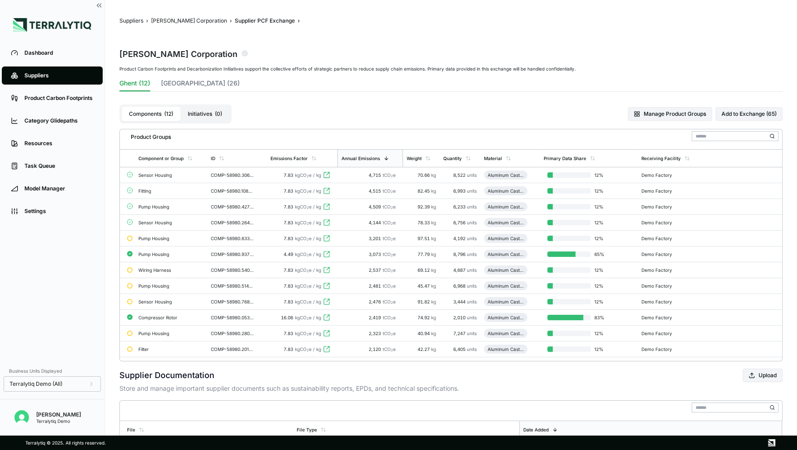
click at [209, 117] on button "Initiatives ( 0 )" at bounding box center [204, 114] width 49 height 14
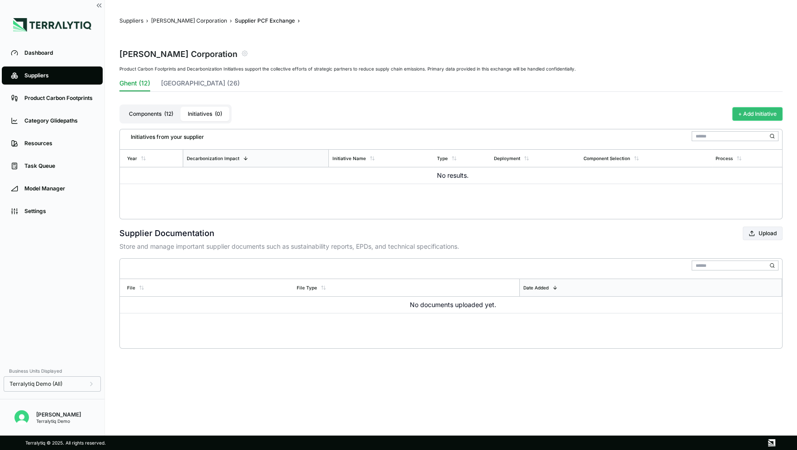
click at [750, 110] on button "+ Add Initiative" at bounding box center [757, 114] width 50 height 14
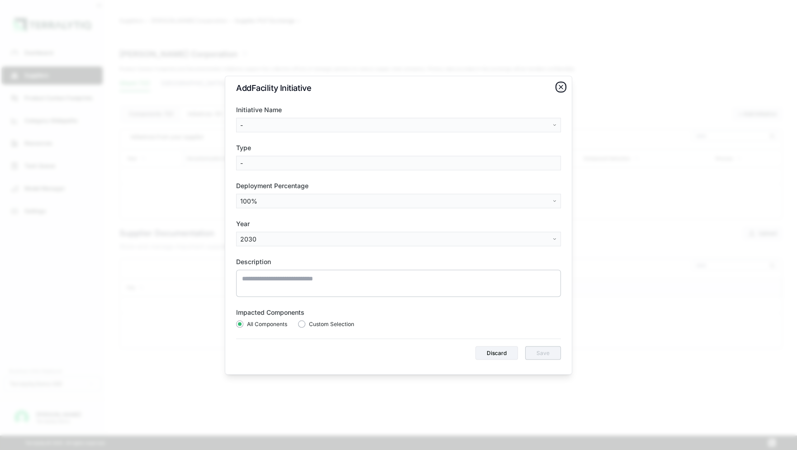
click at [562, 86] on icon "button" at bounding box center [560, 86] width 7 height 7
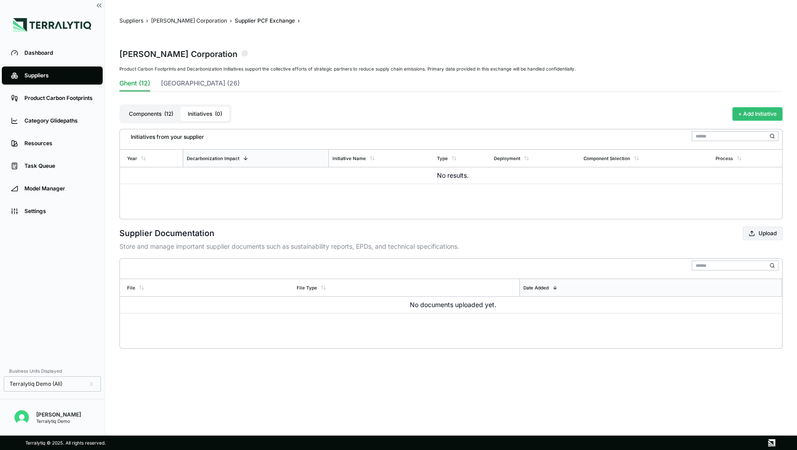
click at [744, 118] on button "+ Add Initiative" at bounding box center [757, 114] width 50 height 14
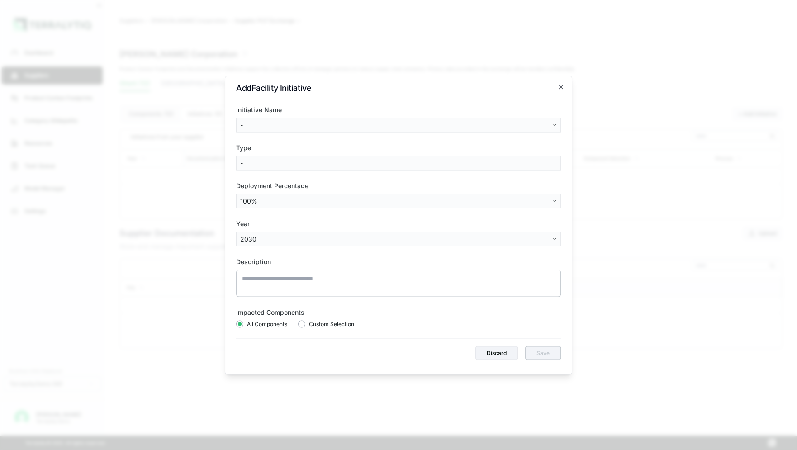
click at [343, 123] on body "Dashboard Suppliers Product Carbon Footprints Category Glidepaths Resources Tas…" at bounding box center [398, 225] width 797 height 450
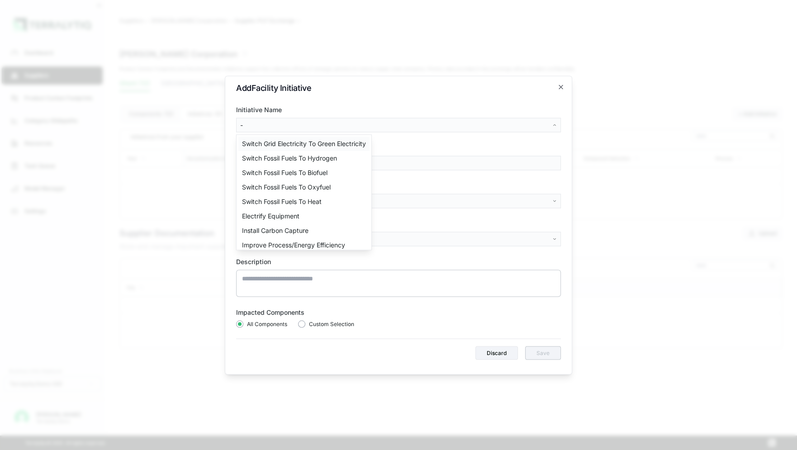
click at [312, 145] on div "Switch Grid Electricity To Green Electricity" at bounding box center [303, 144] width 131 height 14
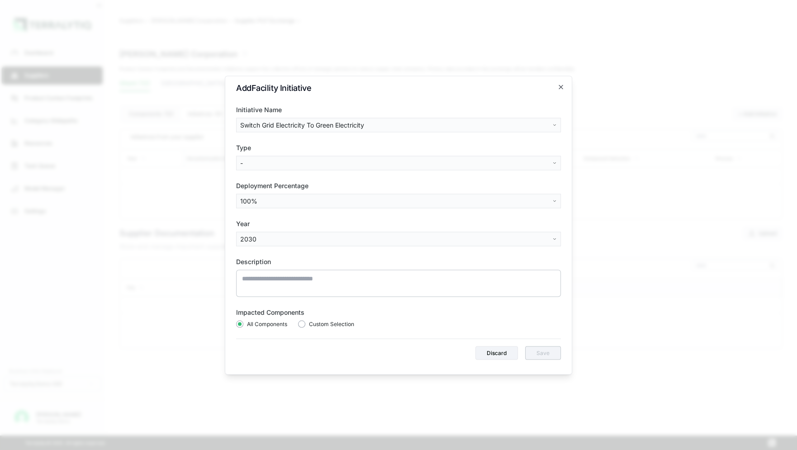
click at [278, 163] on body "Dashboard Suppliers Product Carbon Footprints Category Glidepaths Resources Tas…" at bounding box center [398, 225] width 797 height 450
click at [265, 194] on div "On-Site Renewables" at bounding box center [271, 197] width 67 height 14
click at [275, 200] on body "Dashboard Suppliers Product Carbon Footprints Category Glidepaths Resources Tas…" at bounding box center [398, 225] width 797 height 450
click at [252, 293] on div "25" at bounding box center [264, 293] width 53 height 14
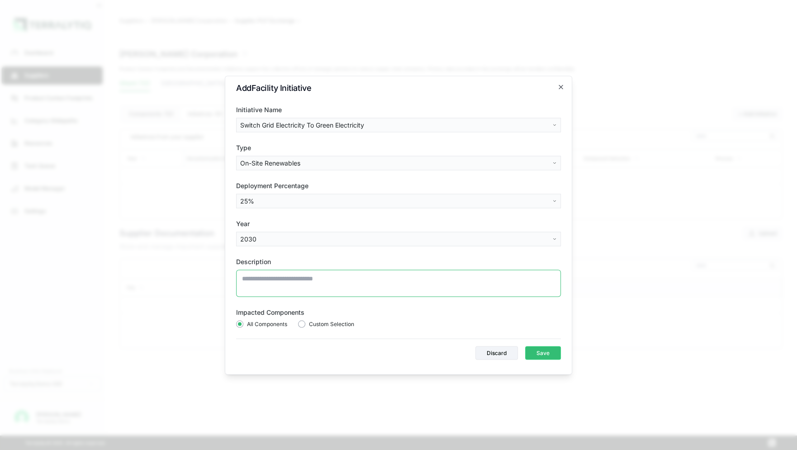
click at [265, 281] on textarea at bounding box center [398, 283] width 325 height 27
type textarea "**********"
click at [537, 352] on button "Save" at bounding box center [543, 353] width 36 height 14
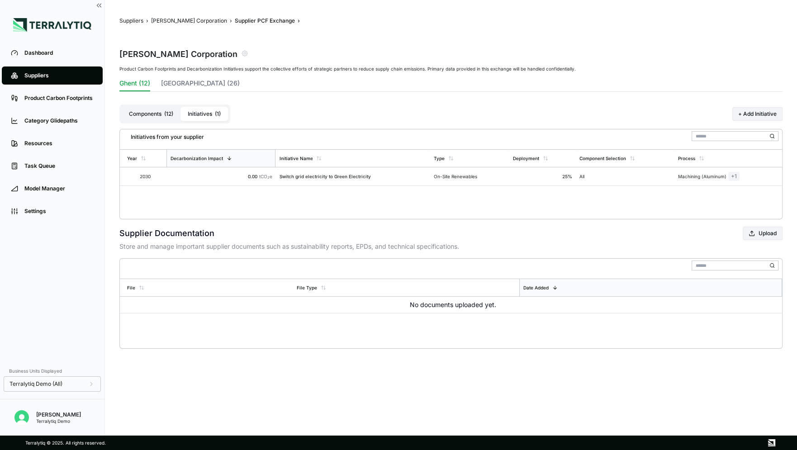
click at [151, 109] on button "Components ( 12 )" at bounding box center [151, 114] width 59 height 14
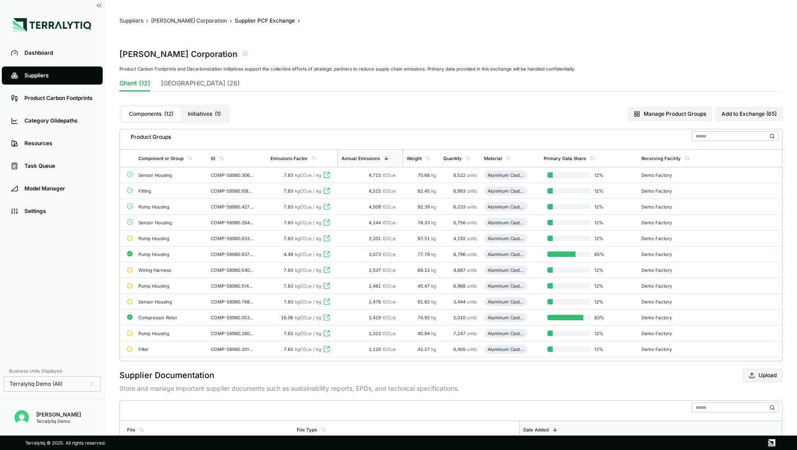
click at [218, 112] on span "( 1 )" at bounding box center [218, 113] width 6 height 7
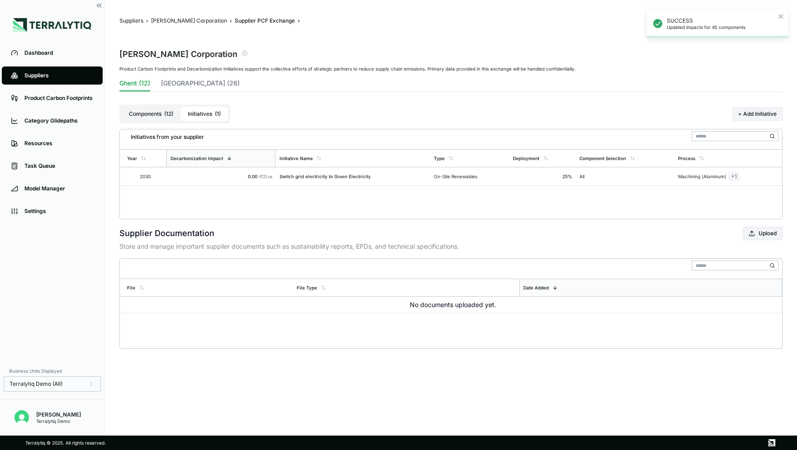
click at [153, 114] on button "Components ( 12 )" at bounding box center [151, 114] width 59 height 14
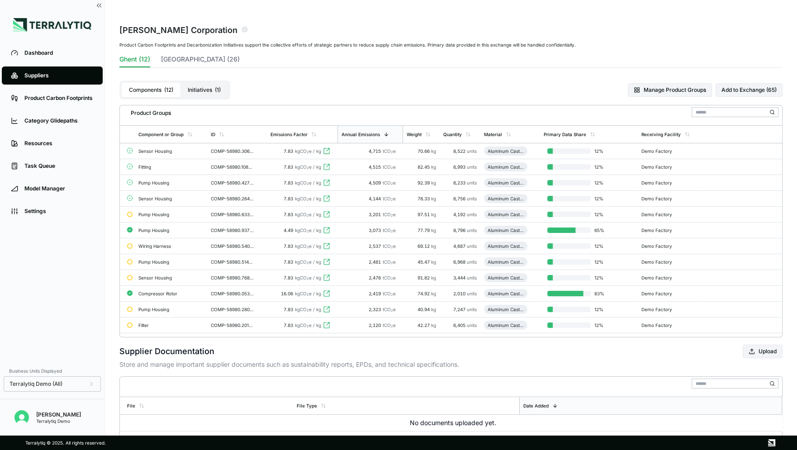
scroll to position [0, 0]
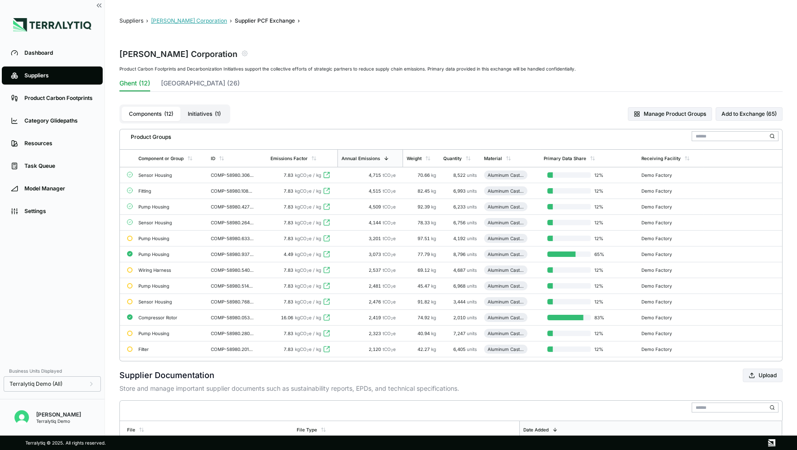
click at [181, 21] on button "[PERSON_NAME] Corporation" at bounding box center [189, 20] width 76 height 7
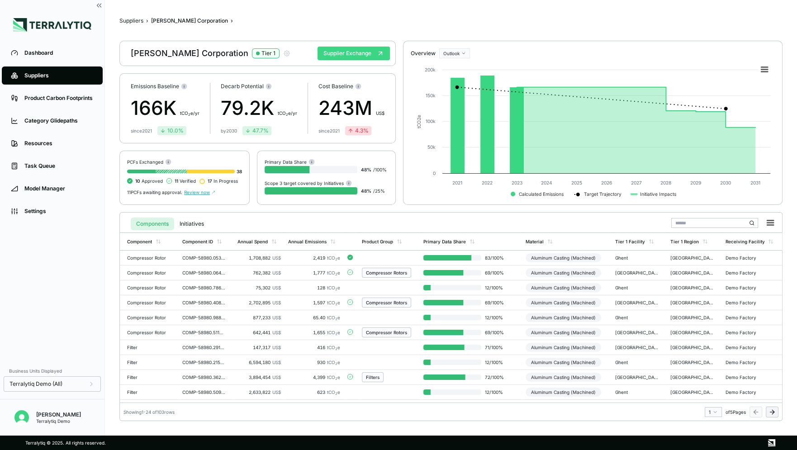
click at [362, 57] on button "Supplier Exchange" at bounding box center [354, 54] width 72 height 14
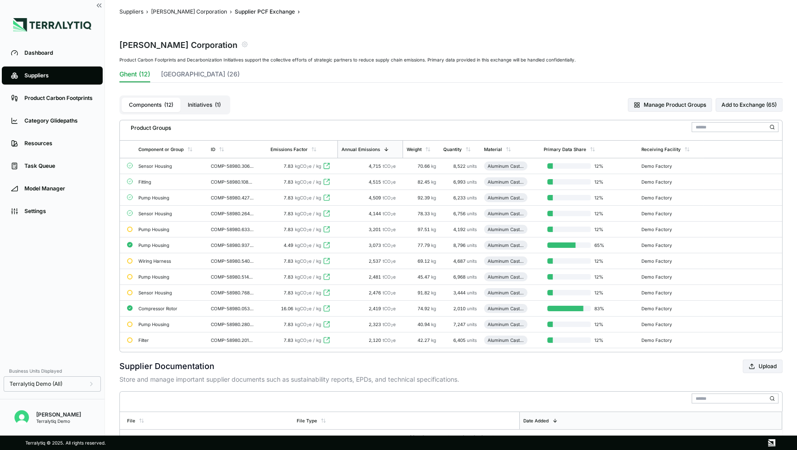
scroll to position [6, 0]
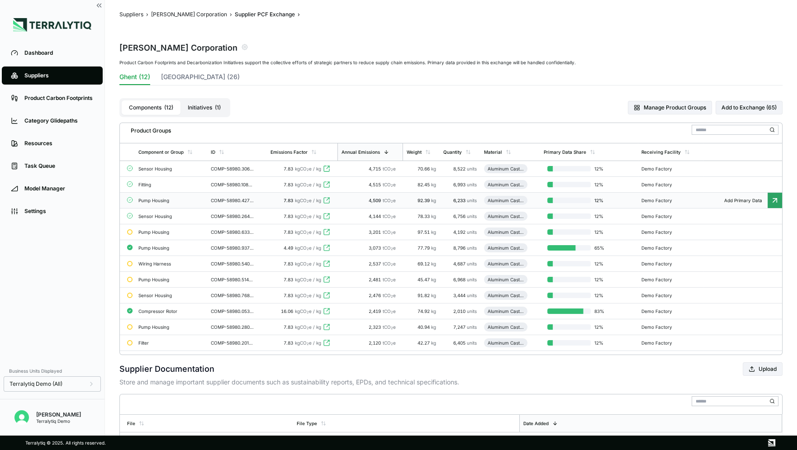
click at [173, 199] on div "Pump Housing" at bounding box center [170, 200] width 65 height 5
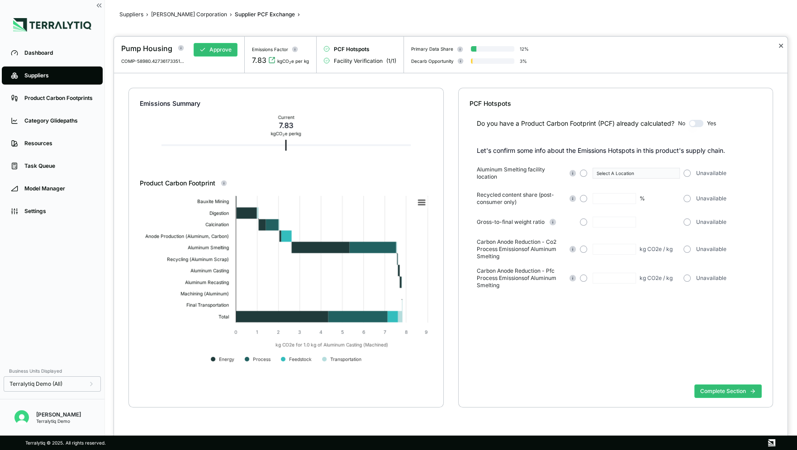
click at [780, 46] on button "✕" at bounding box center [781, 45] width 6 height 11
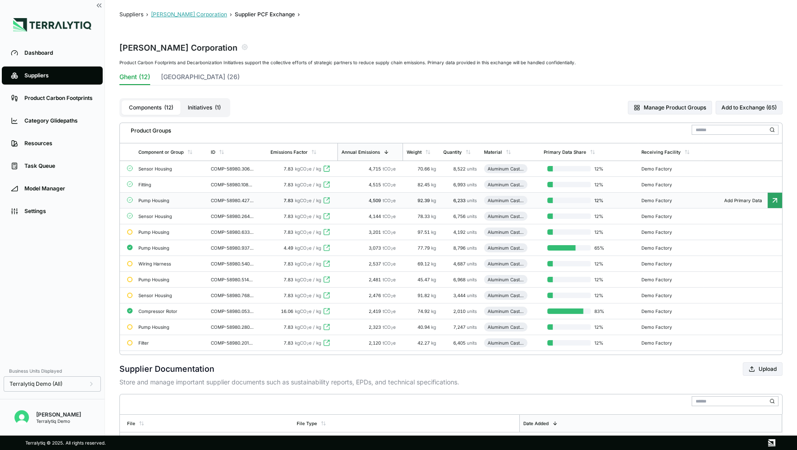
click at [159, 14] on button "[PERSON_NAME] Corporation" at bounding box center [189, 14] width 76 height 7
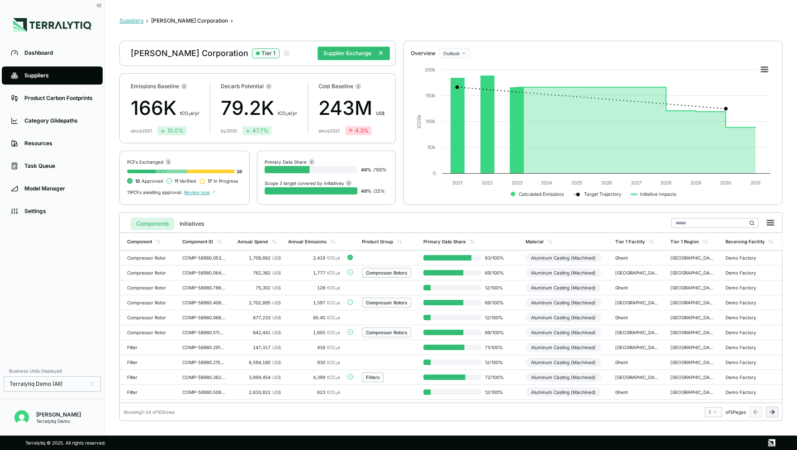
click at [128, 18] on button "Suppliers" at bounding box center [131, 20] width 24 height 7
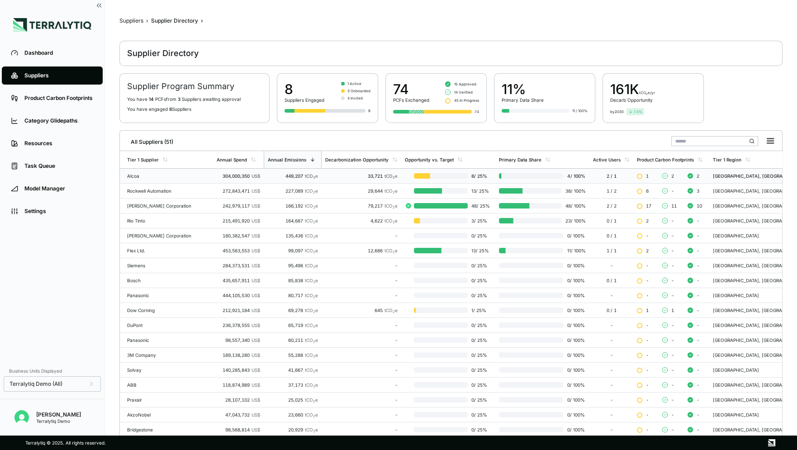
click at [177, 179] on td "Alcoa" at bounding box center [166, 176] width 93 height 15
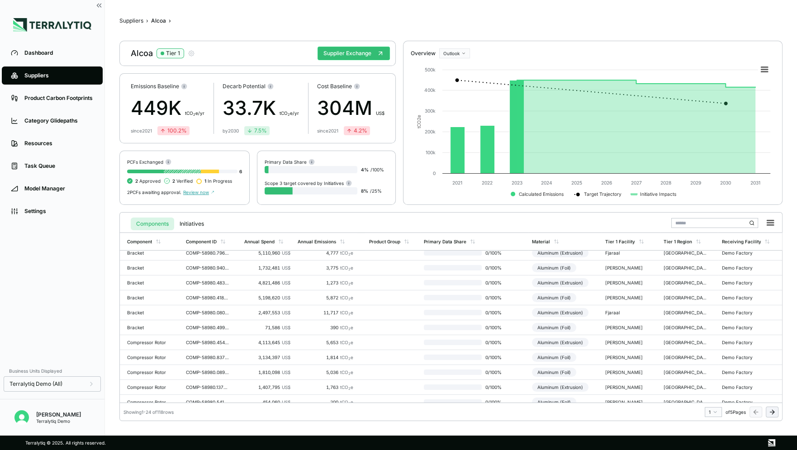
scroll to position [204, 0]
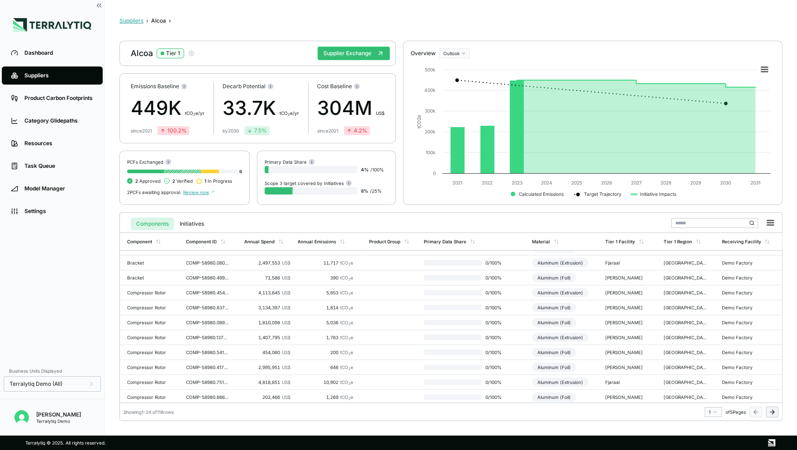
click at [133, 23] on button "Suppliers" at bounding box center [131, 20] width 24 height 7
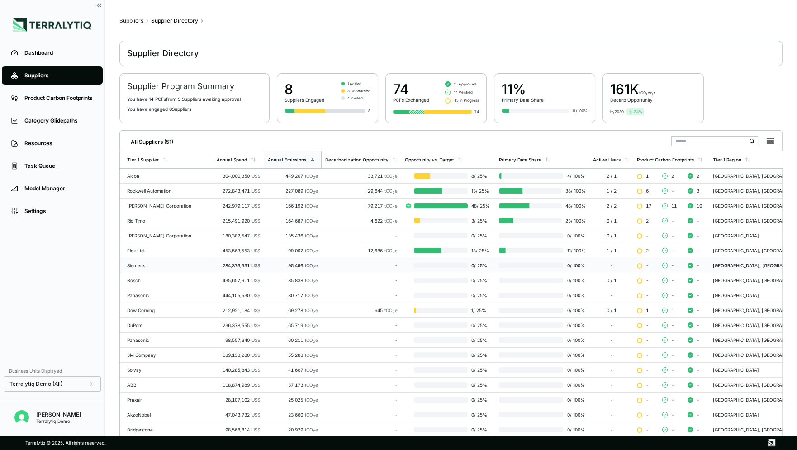
click at [157, 265] on div "Siemens" at bounding box center [168, 265] width 82 height 5
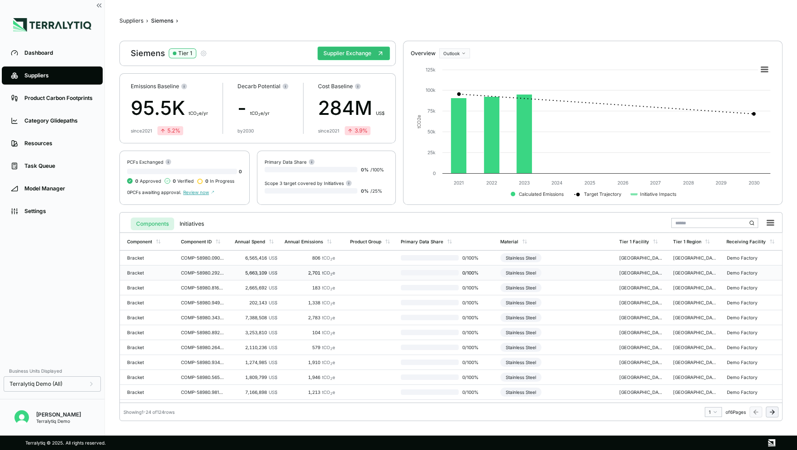
click at [163, 273] on div "Bracket" at bounding box center [148, 272] width 43 height 5
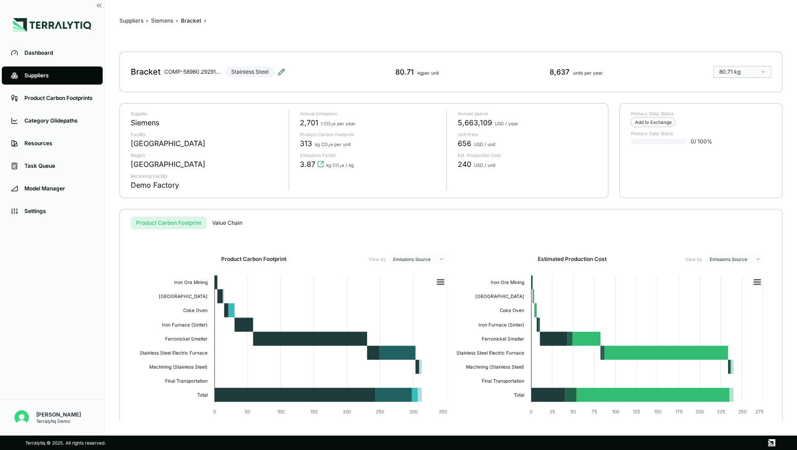
click at [280, 73] on icon at bounding box center [281, 71] width 7 height 7
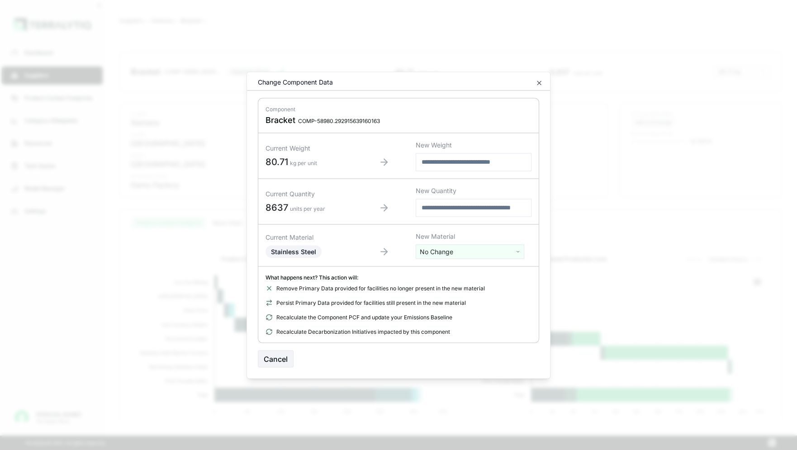
click at [495, 250] on html "Dashboard Suppliers Product Carbon Footprints Category Glidepaths Resources Tas…" at bounding box center [398, 225] width 797 height 450
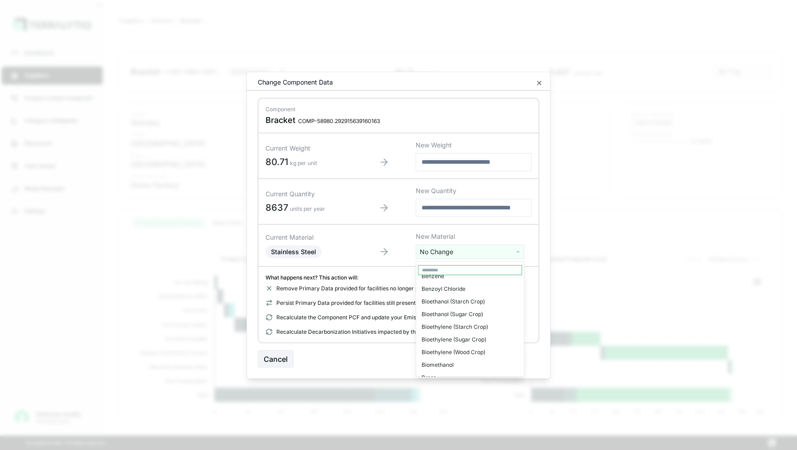
scroll to position [251, 0]
click at [513, 251] on html "Dashboard Suppliers Product Carbon Footprints Category Glidepaths Resources Tas…" at bounding box center [398, 225] width 797 height 450
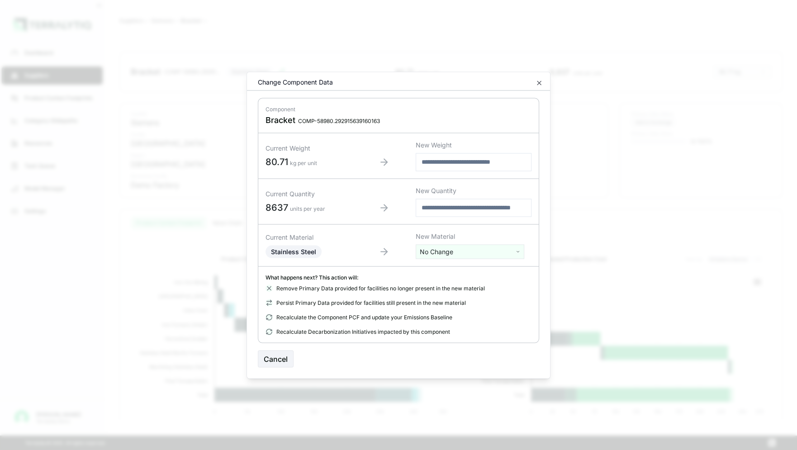
click at [513, 251] on html "Dashboard Suppliers Product Carbon Footprints Category Glidepaths Resources Tas…" at bounding box center [398, 225] width 797 height 450
click at [518, 252] on html "Dashboard Suppliers Product Carbon Footprints Category Glidepaths Resources Tas…" at bounding box center [398, 225] width 797 height 450
click at [538, 84] on icon "button" at bounding box center [539, 82] width 7 height 7
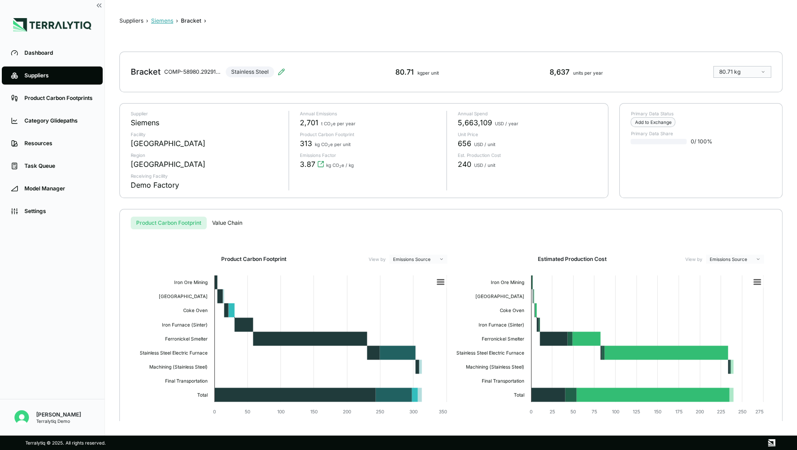
click at [165, 22] on button "Siemens" at bounding box center [162, 20] width 22 height 7
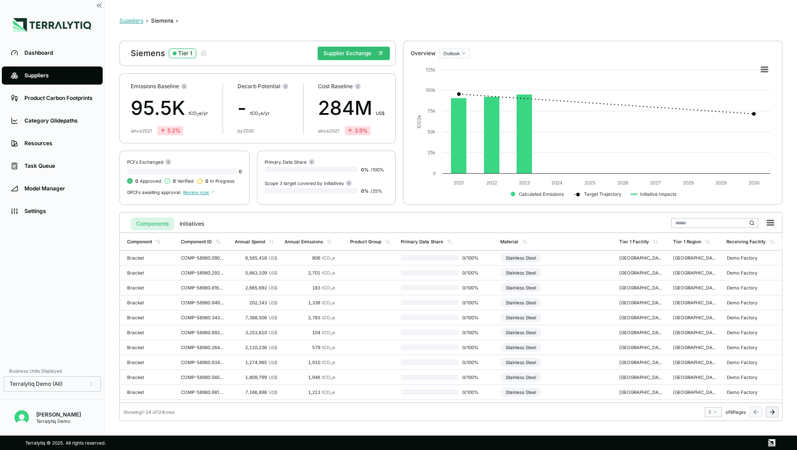
click at [130, 22] on button "Suppliers" at bounding box center [131, 20] width 24 height 7
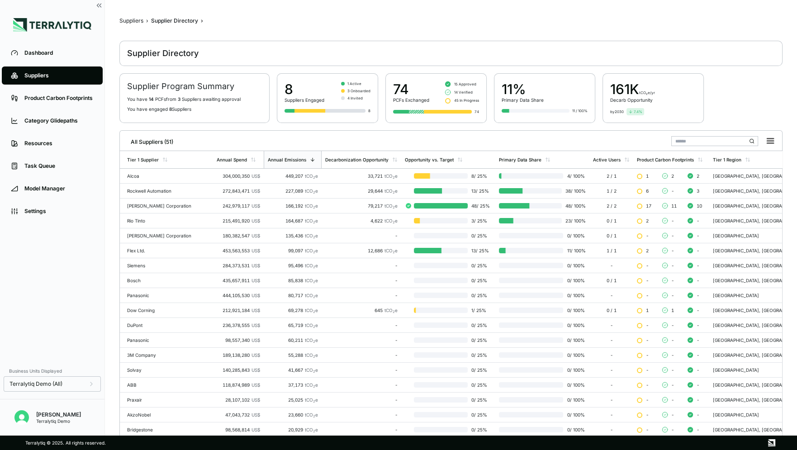
click at [325, 204] on div "79,217 tCO 2 e" at bounding box center [361, 205] width 72 height 5
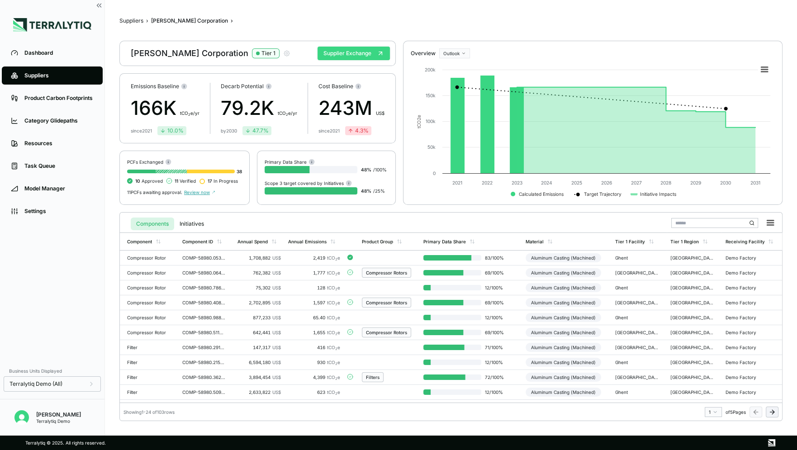
click at [355, 57] on button "Supplier Exchange" at bounding box center [354, 54] width 72 height 14
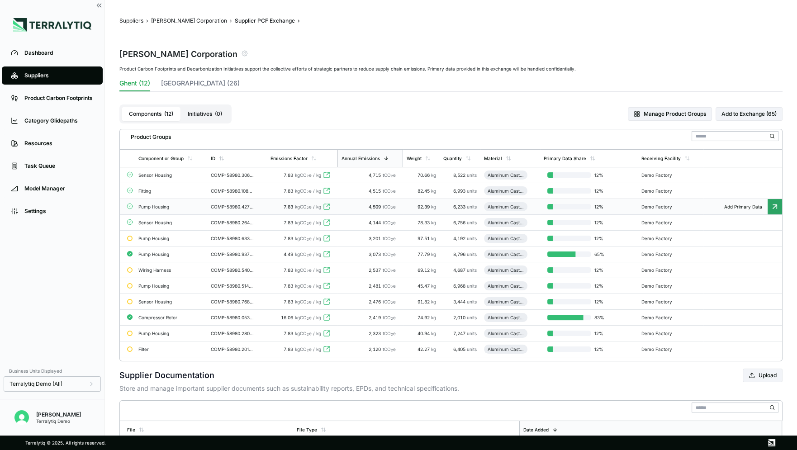
click at [214, 205] on div "COMP-58980.427361733513086" at bounding box center [232, 206] width 43 height 5
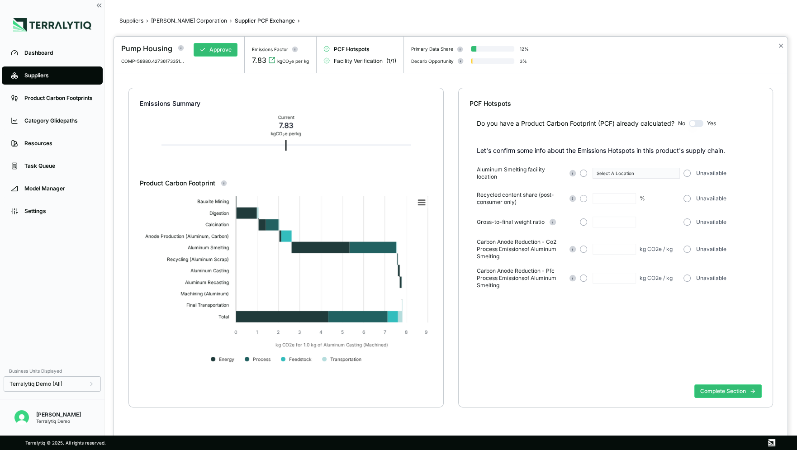
click at [695, 125] on button "button" at bounding box center [696, 123] width 14 height 7
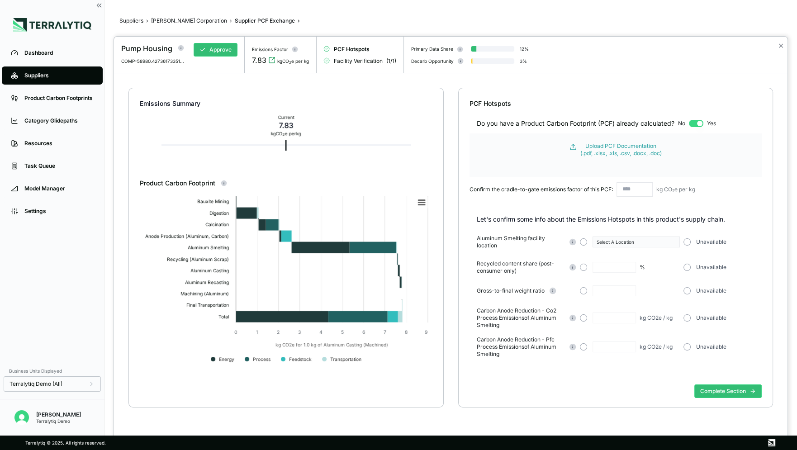
click at [628, 190] on input "text" at bounding box center [635, 189] width 36 height 14
type input "***"
click at [707, 198] on div "Do you have a Product Carbon Footprint (PCF) already calculated? No Yes Upload …" at bounding box center [616, 158] width 292 height 100
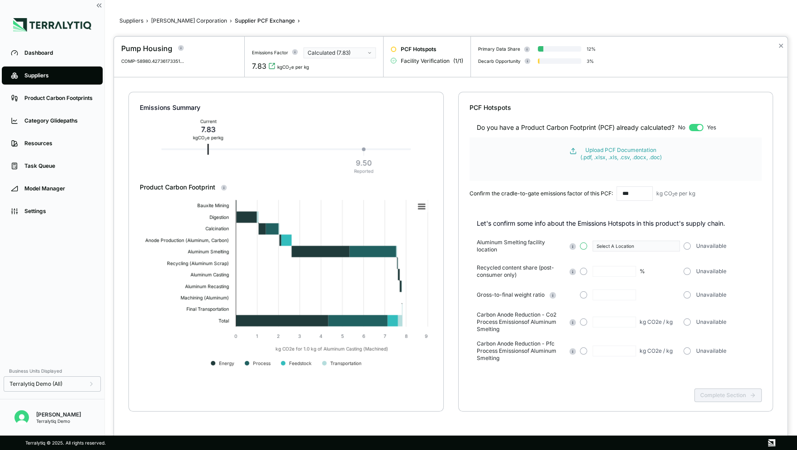
click at [584, 246] on button "button" at bounding box center [583, 245] width 7 height 7
click at [623, 246] on div "Select A Location" at bounding box center [633, 245] width 73 height 5
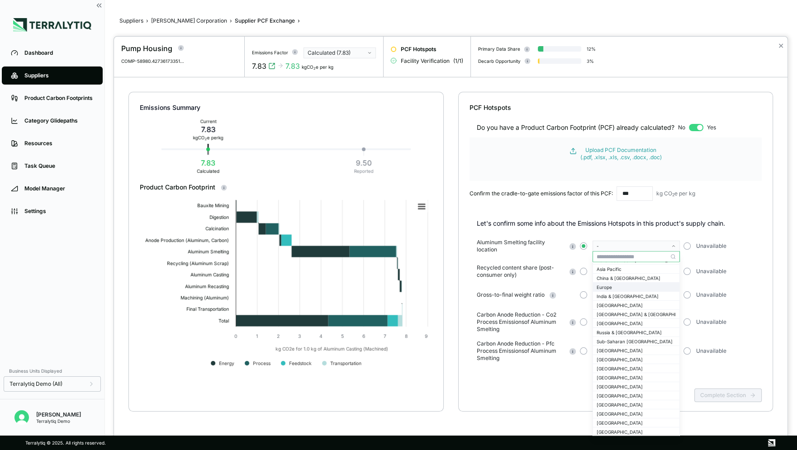
scroll to position [24, 0]
click at [615, 358] on div "[GEOGRAPHIC_DATA]" at bounding box center [636, 360] width 79 height 5
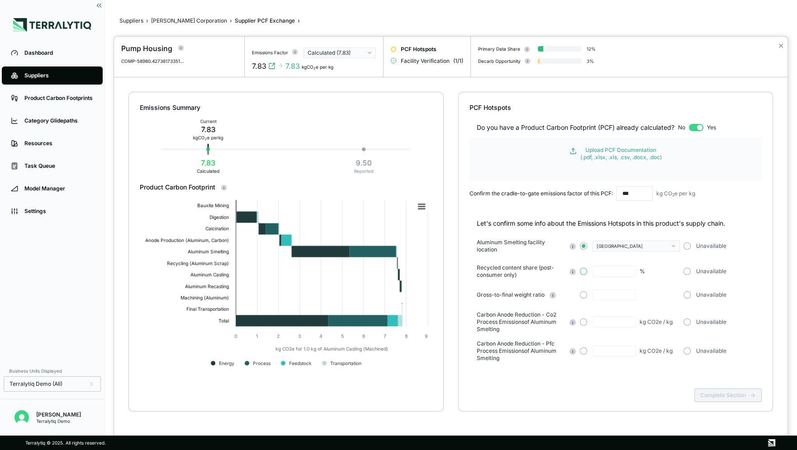
click at [582, 272] on button "button" at bounding box center [583, 271] width 7 height 7
click at [612, 271] on input "text" at bounding box center [614, 271] width 43 height 11
type input "**"
click at [750, 272] on div "Unavailable" at bounding box center [726, 271] width 85 height 7
click at [688, 297] on button "button" at bounding box center [687, 294] width 7 height 7
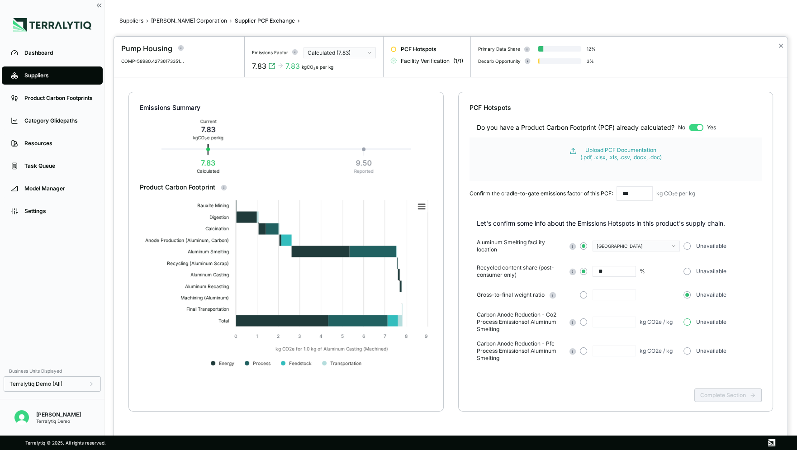
click at [687, 320] on button "button" at bounding box center [687, 321] width 7 height 7
click at [697, 127] on button "button" at bounding box center [696, 127] width 14 height 7
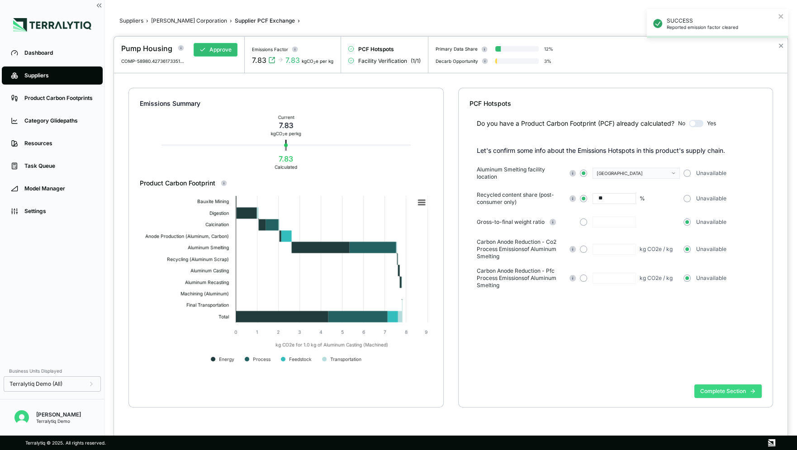
click at [720, 388] on button "Complete Section" at bounding box center [727, 392] width 67 height 14
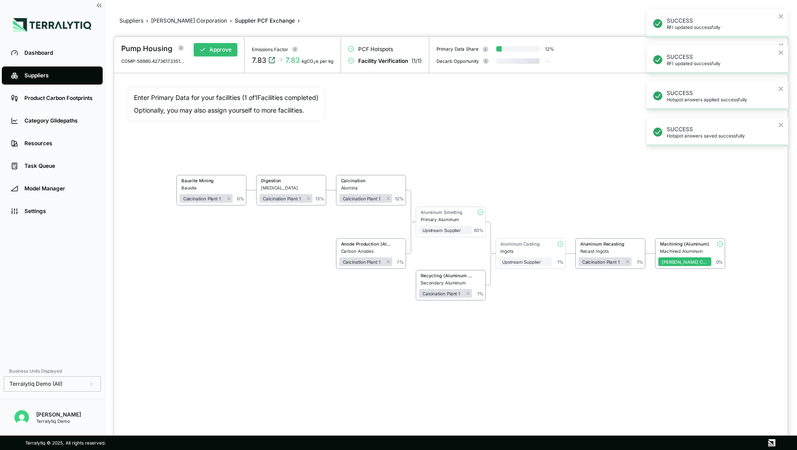
click at [271, 62] on icon "View audit trail" at bounding box center [271, 60] width 7 height 7
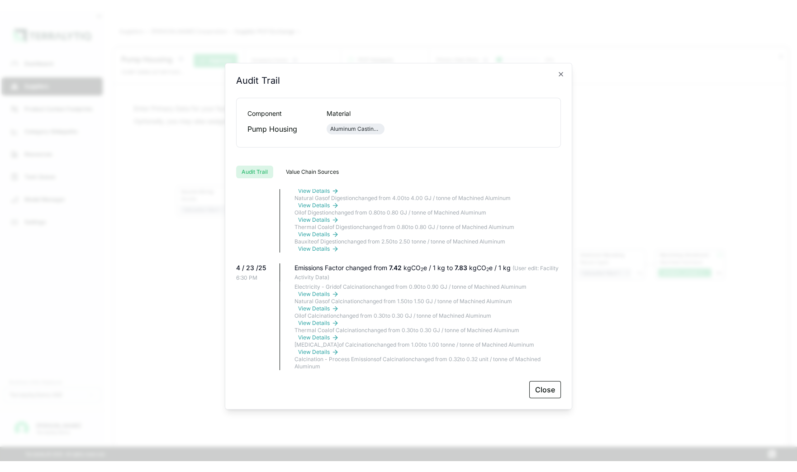
scroll to position [197, 0]
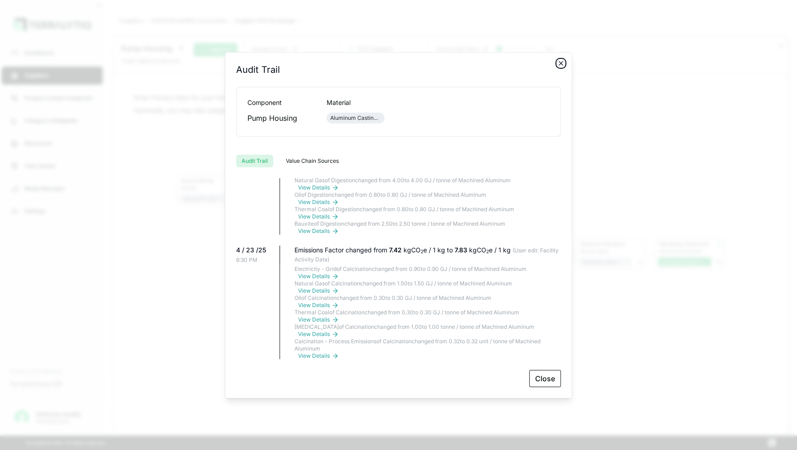
click at [563, 62] on icon "button" at bounding box center [560, 63] width 7 height 7
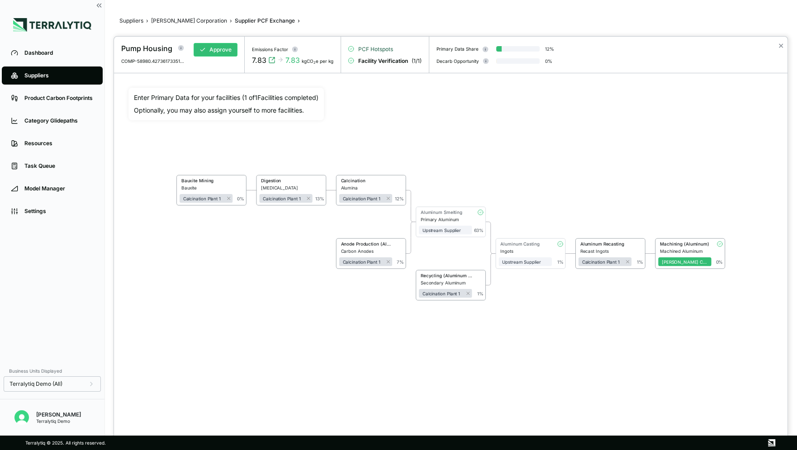
click at [379, 50] on span "PCF Hotspots" at bounding box center [375, 49] width 35 height 7
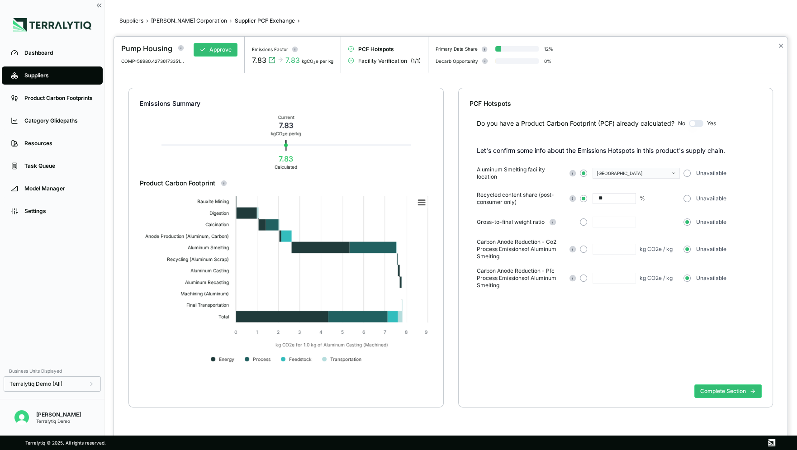
click at [694, 123] on button "button" at bounding box center [696, 123] width 14 height 7
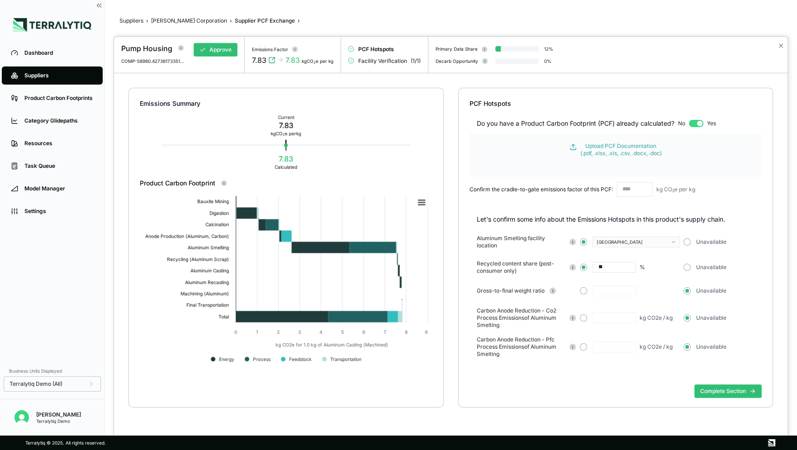
click at [635, 190] on input "text" at bounding box center [635, 189] width 36 height 14
type input "***"
click at [724, 195] on div "Confirm the cradle-to-gate emissions factor of this PCF: *** kg CO 2 e per kg" at bounding box center [616, 189] width 292 height 14
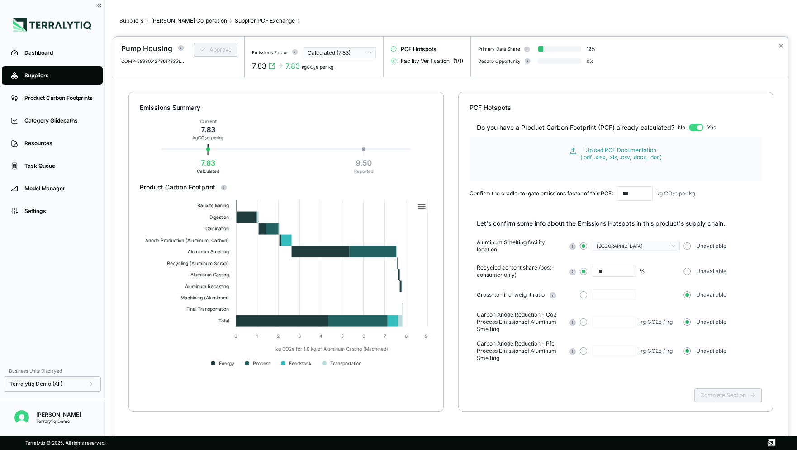
click at [417, 62] on span "Facility Verification" at bounding box center [425, 60] width 49 height 7
click at [697, 128] on button "button" at bounding box center [696, 127] width 14 height 7
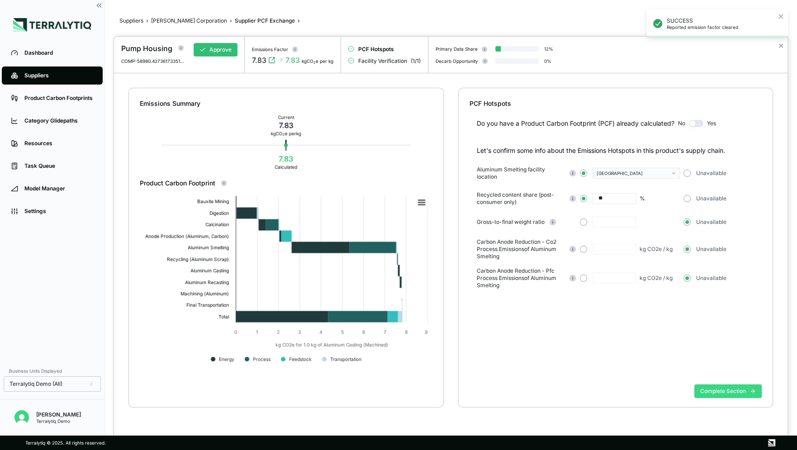
click at [717, 392] on button "Complete Section" at bounding box center [727, 392] width 67 height 14
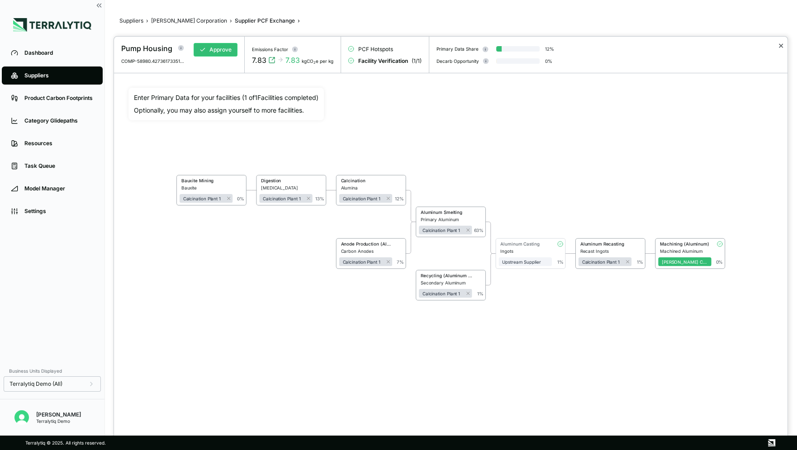
click at [781, 43] on button "✕" at bounding box center [781, 45] width 6 height 11
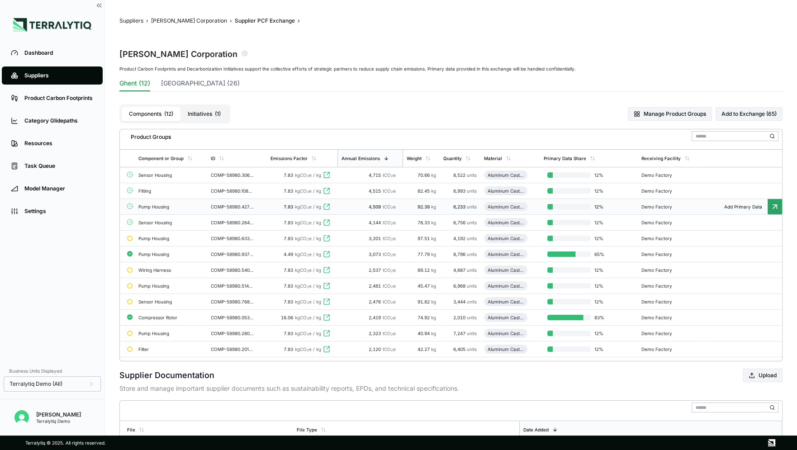
click at [29, 74] on div "Suppliers" at bounding box center [58, 75] width 69 height 7
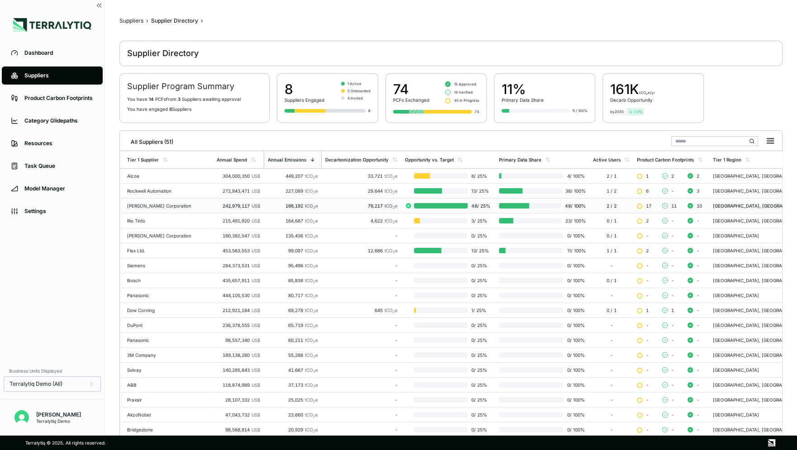
click at [170, 205] on div "[PERSON_NAME] Corporation" at bounding box center [168, 205] width 82 height 5
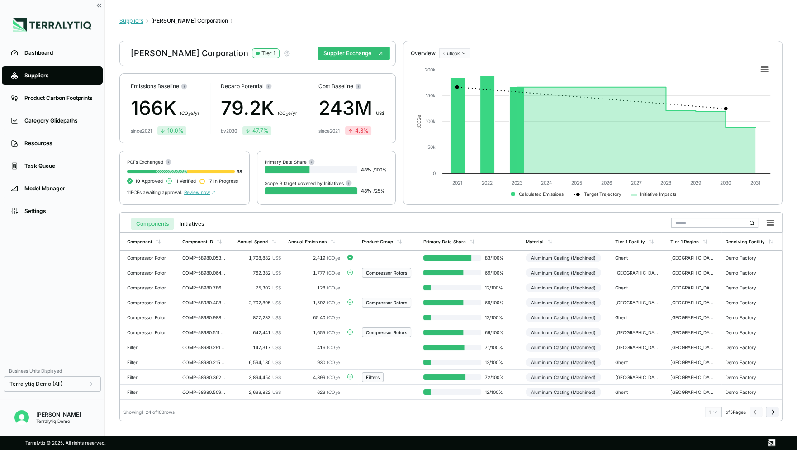
click at [125, 21] on button "Suppliers" at bounding box center [131, 20] width 24 height 7
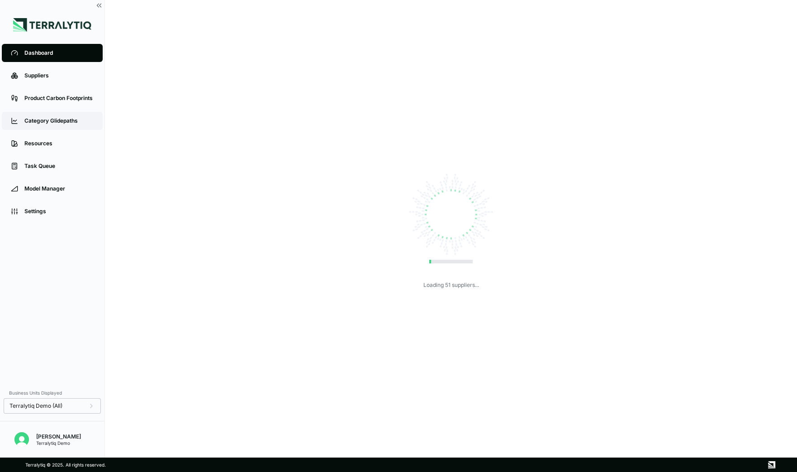
click at [38, 126] on link "Category Glidepaths" at bounding box center [52, 121] width 101 height 18
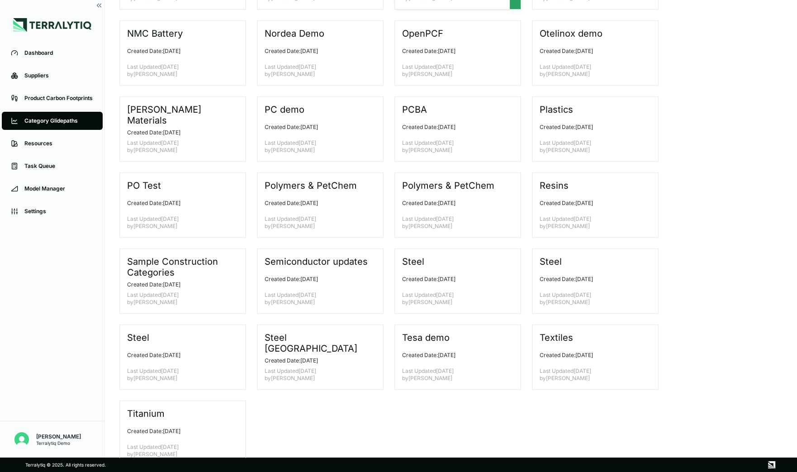
scroll to position [368, 0]
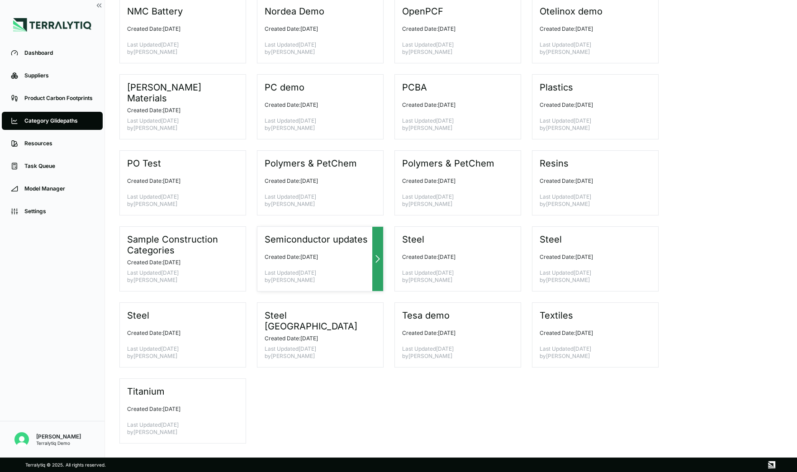
click at [318, 269] on p "Last Updated September 11, 2025 by Nitin Shetty" at bounding box center [317, 276] width 104 height 14
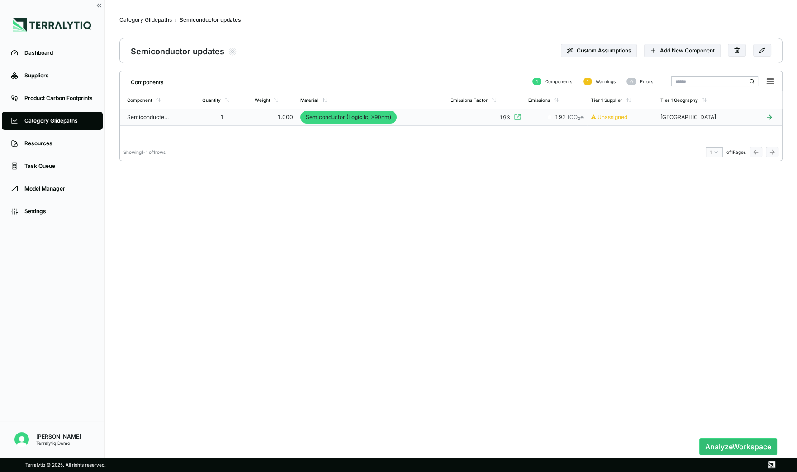
click at [176, 120] on td "Semiconducter - Logic IC" at bounding box center [159, 117] width 79 height 17
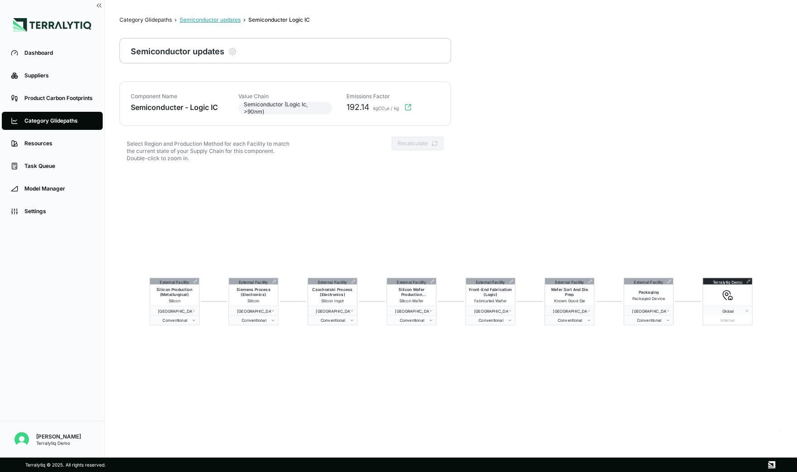
click at [224, 20] on div "Semiconductor updates" at bounding box center [210, 19] width 61 height 7
